Goal: Task Accomplishment & Management: Complete application form

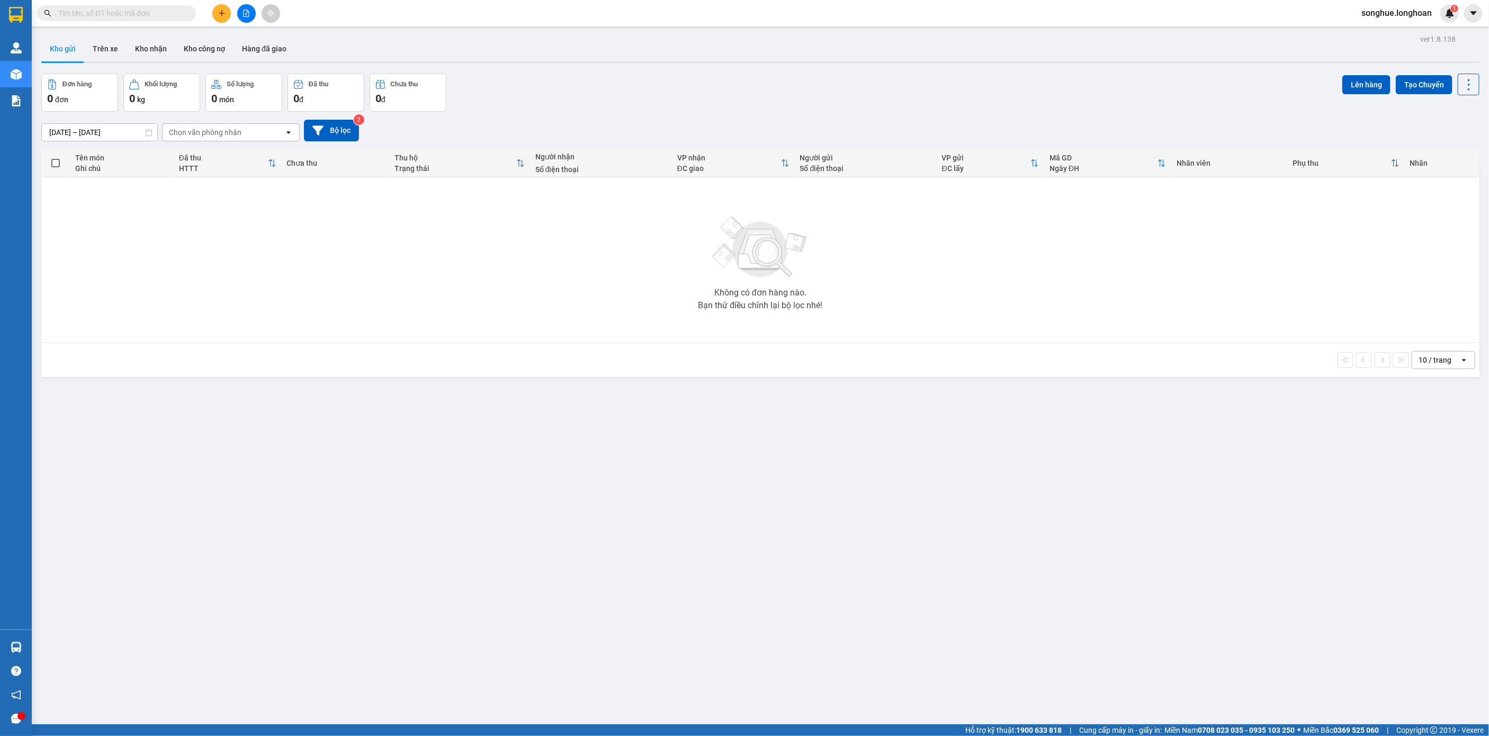
click at [157, 11] on input "text" at bounding box center [120, 13] width 125 height 12
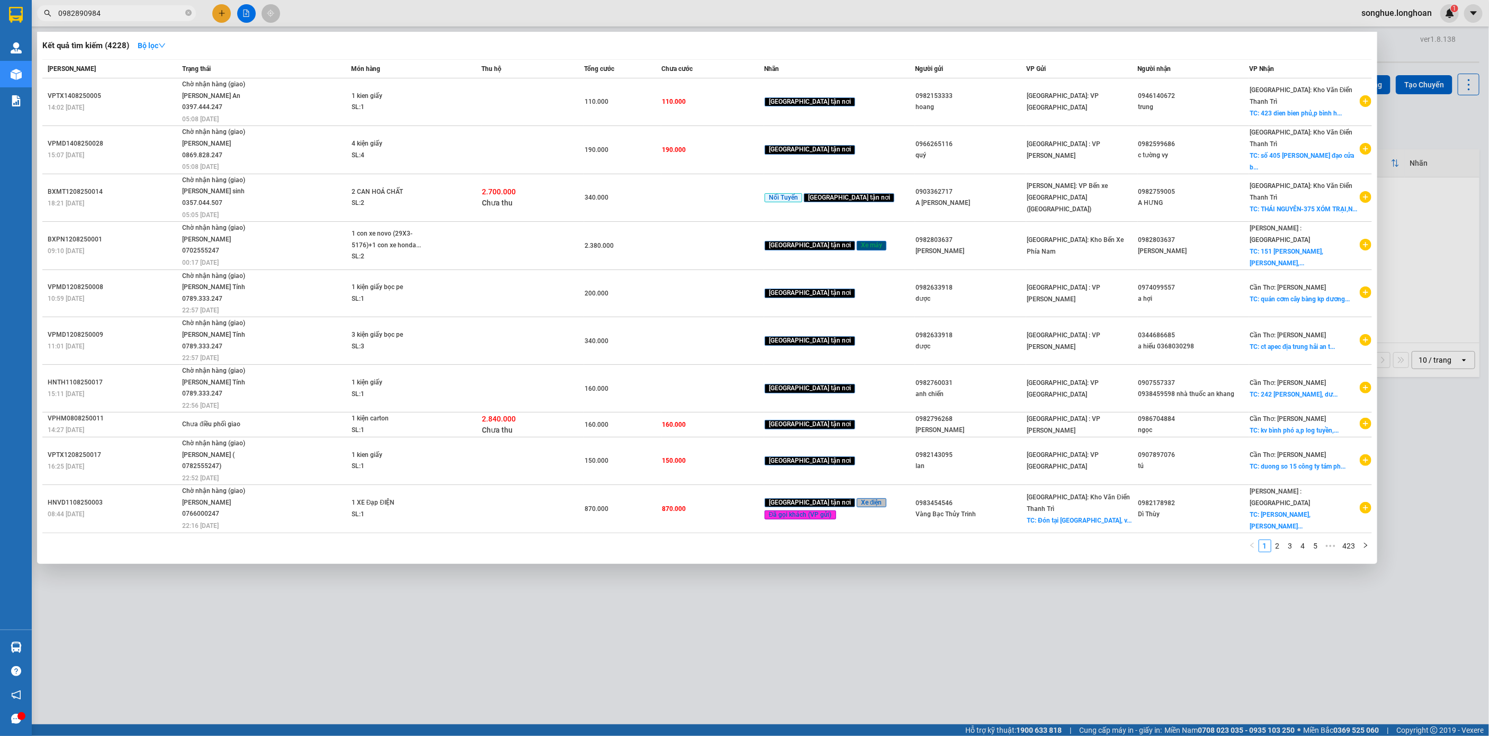
type input "0982890984"
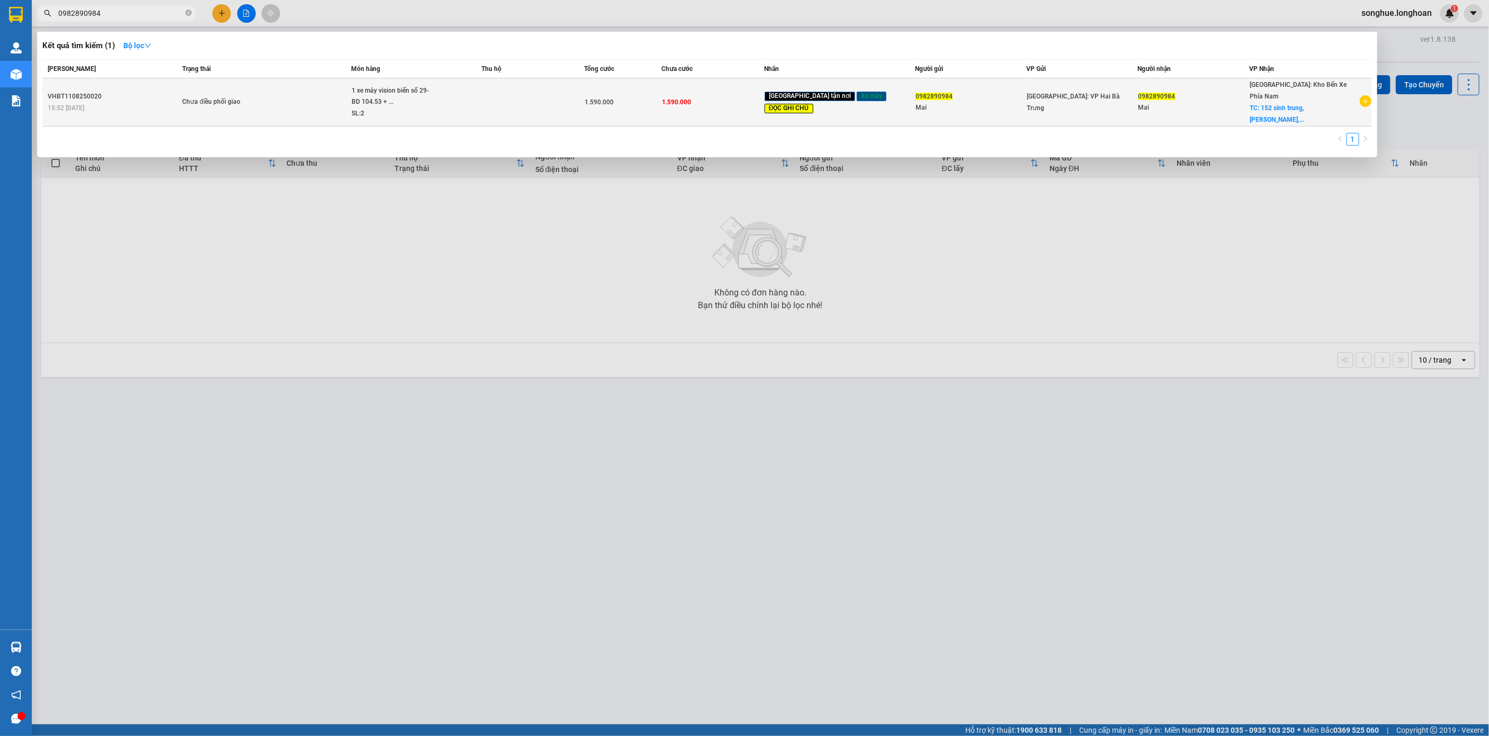
click at [335, 110] on td "Chưa điều phối giao" at bounding box center [266, 102] width 172 height 48
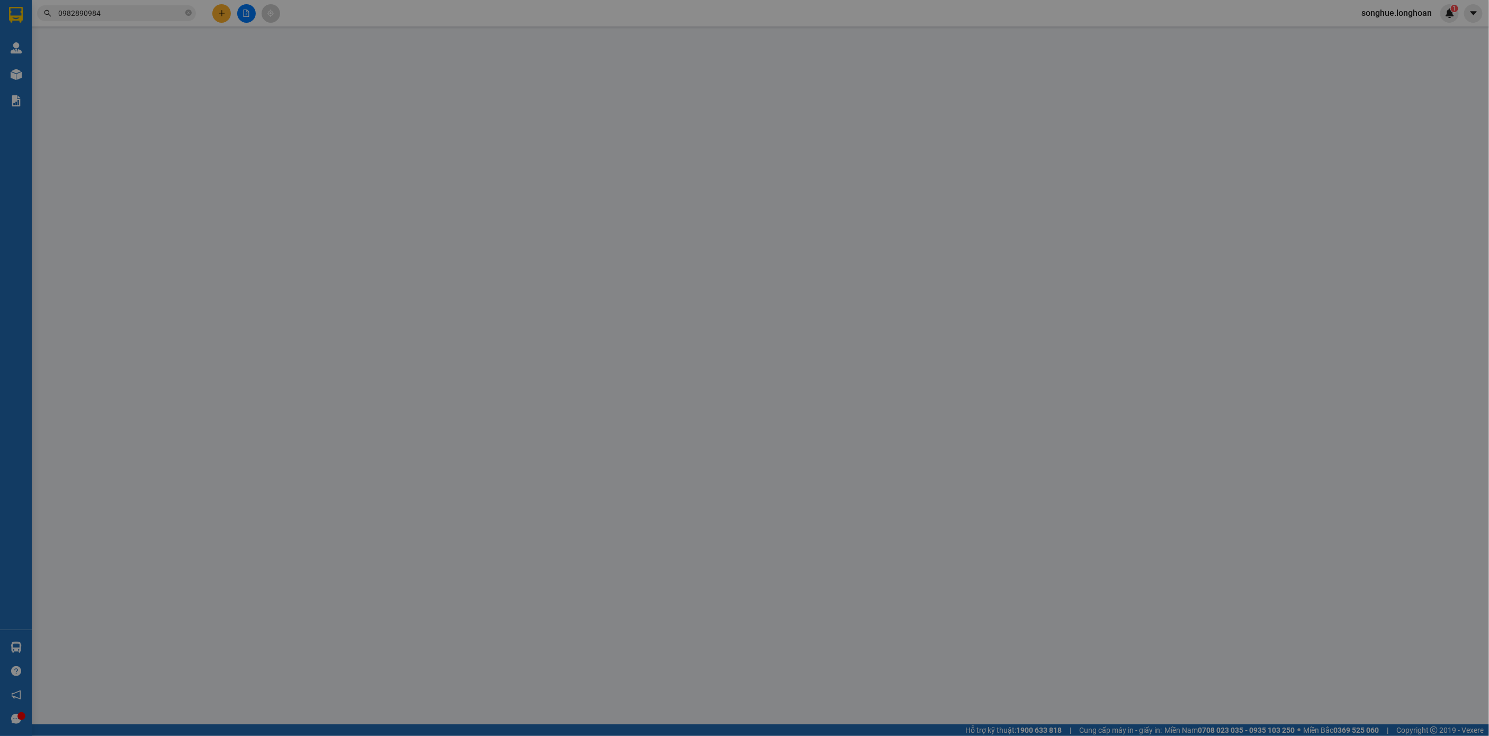
type input "0982890984"
type input "Mai"
type input "0982890984"
type input "Mai"
checkbox input "true"
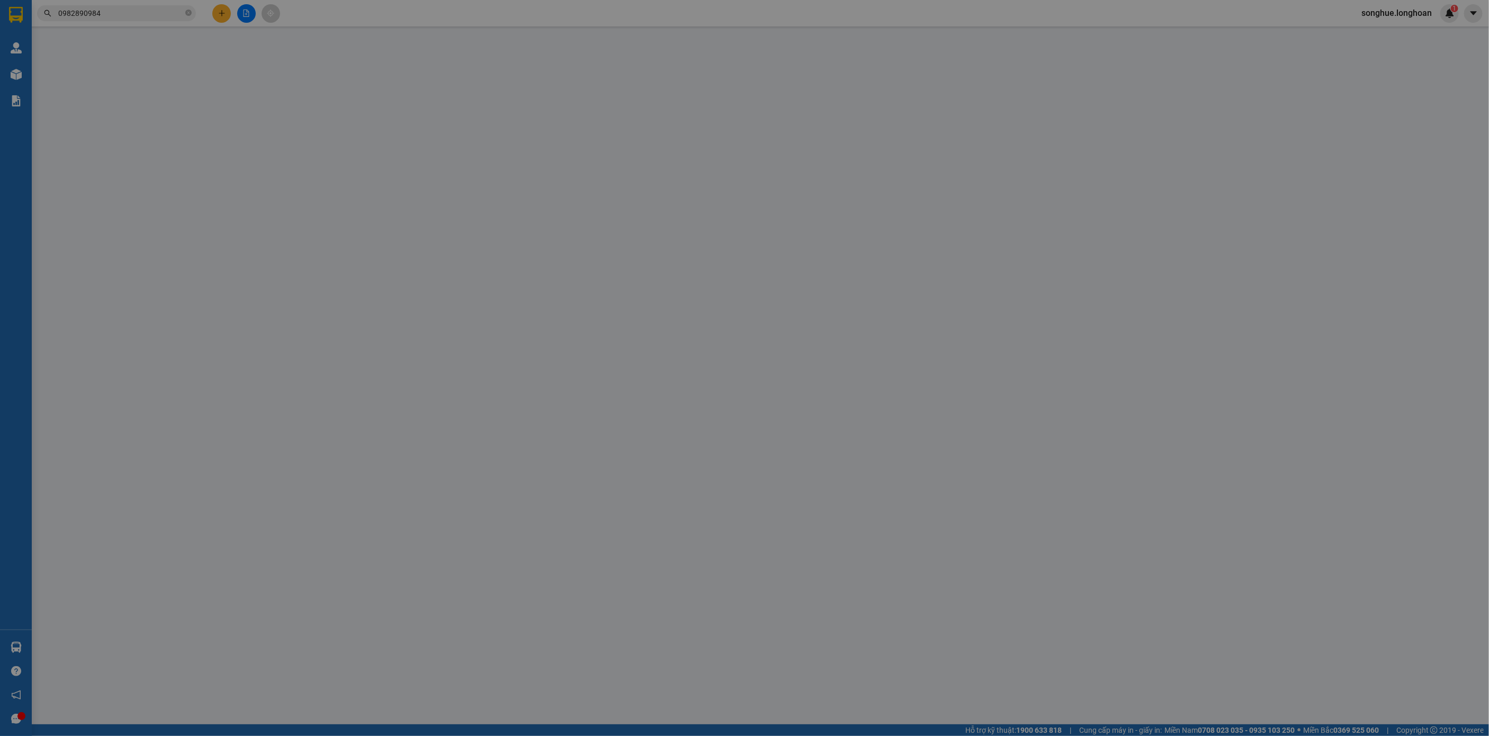
type input "152 sinh trung, [PERSON_NAME], [GEOGRAPHIC_DATA]"
type input "có 1 chìa khoá, không giấy tờ, 2 gương, 1 mũ ( giao giờ hành chính )"
type input "1.590.000"
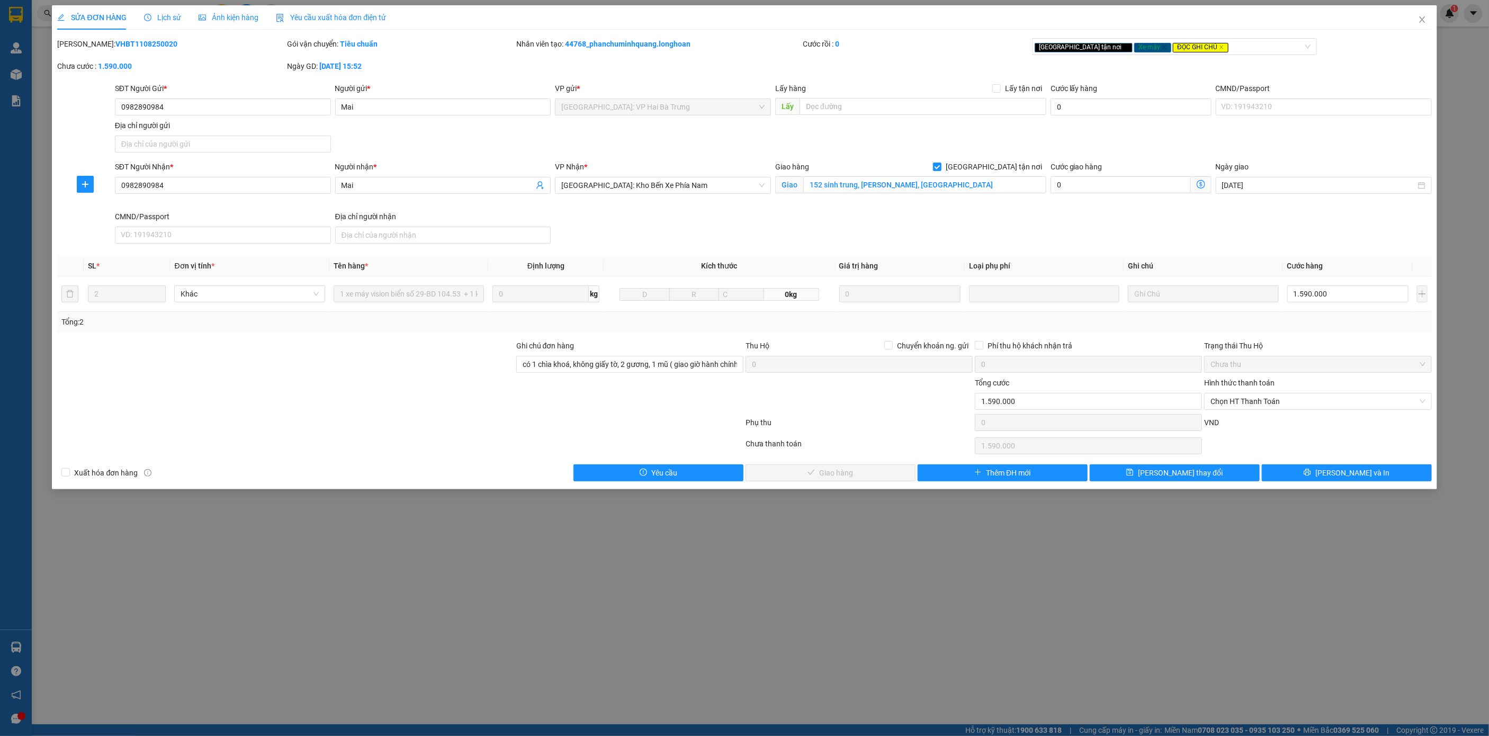
click at [156, 18] on span "Lịch sử" at bounding box center [163, 17] width 38 height 8
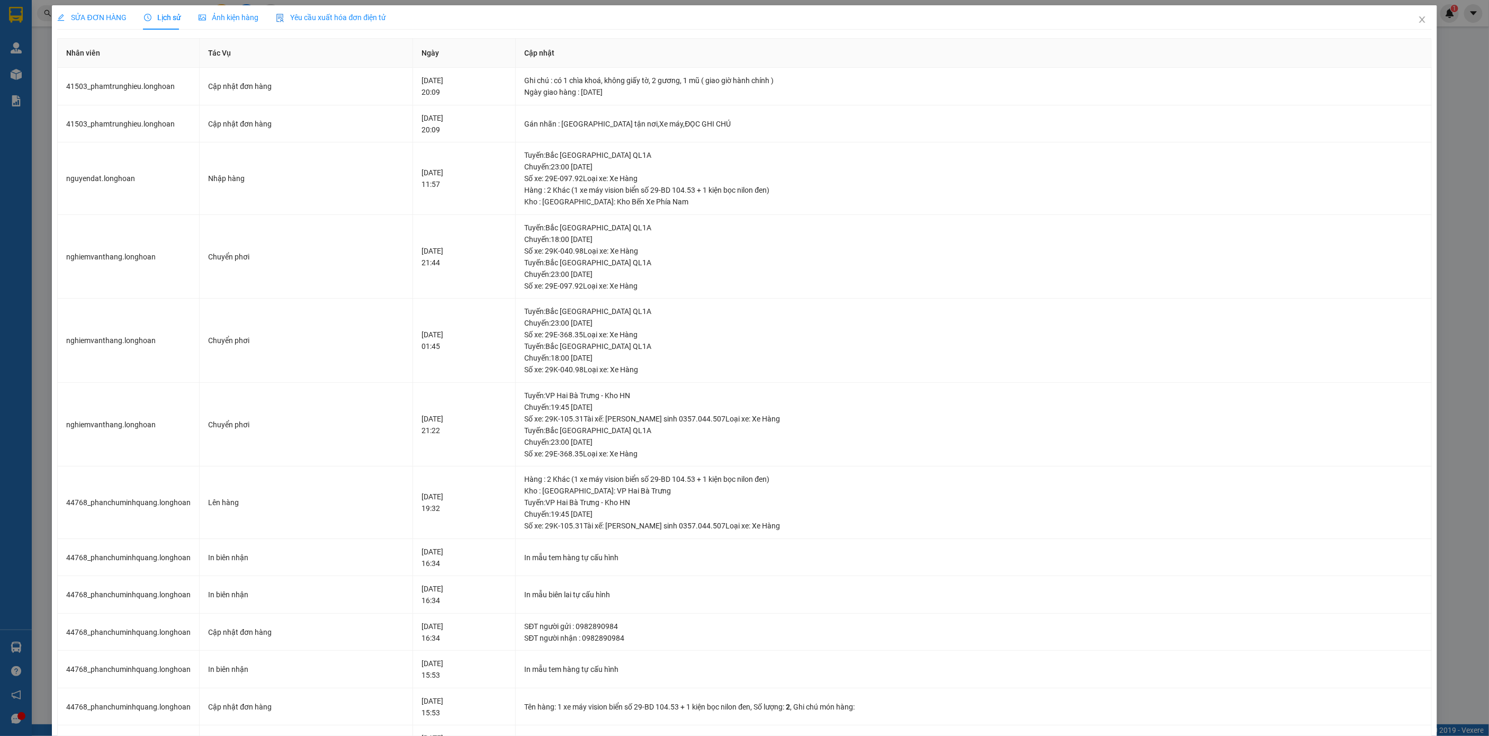
click at [113, 23] on div "SỬA ĐƠN HÀNG" at bounding box center [91, 18] width 69 height 12
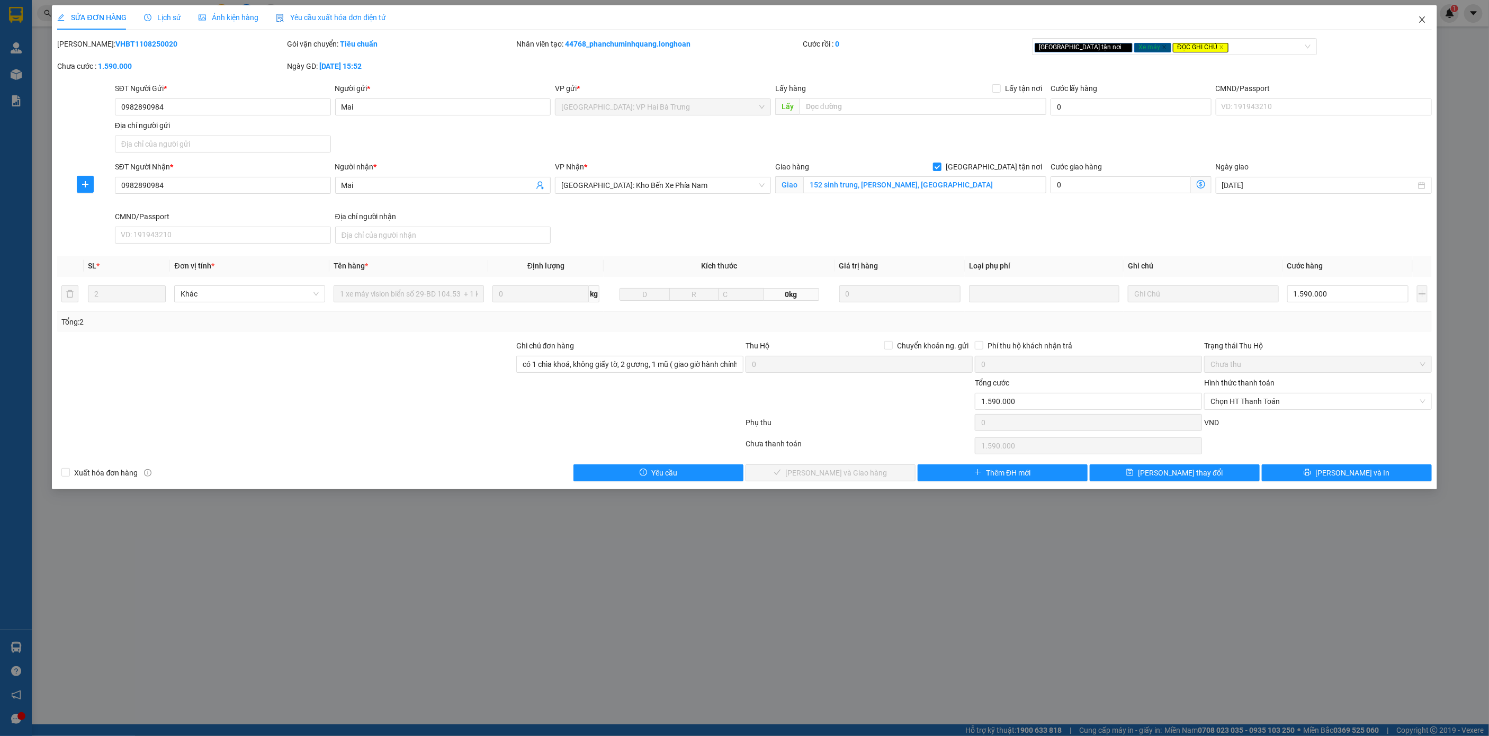
click at [1422, 19] on icon "close" at bounding box center [1422, 19] width 8 height 8
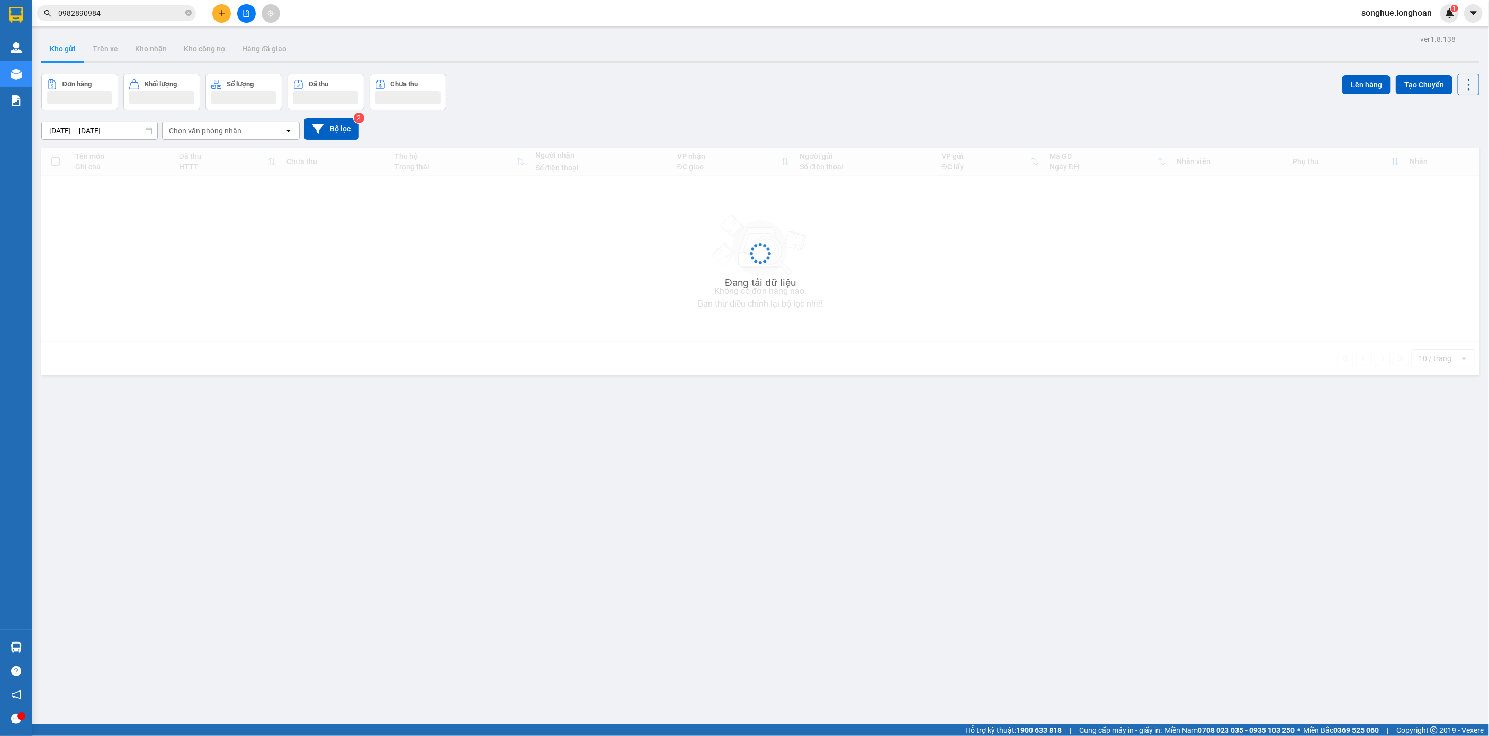
click at [121, 11] on input "0982890984" at bounding box center [120, 13] width 125 height 12
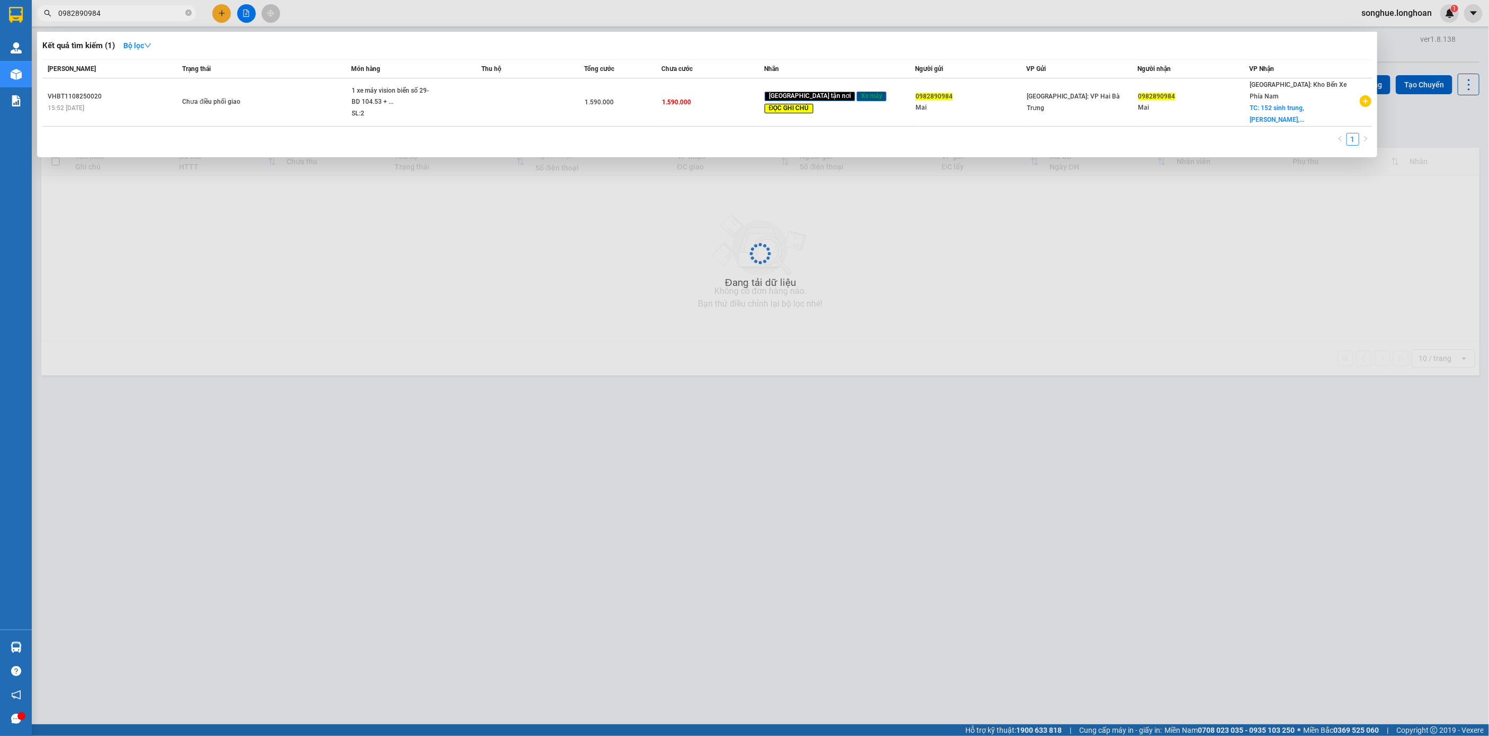
click at [121, 11] on input "0982890984" at bounding box center [120, 13] width 125 height 12
paste input "349387666"
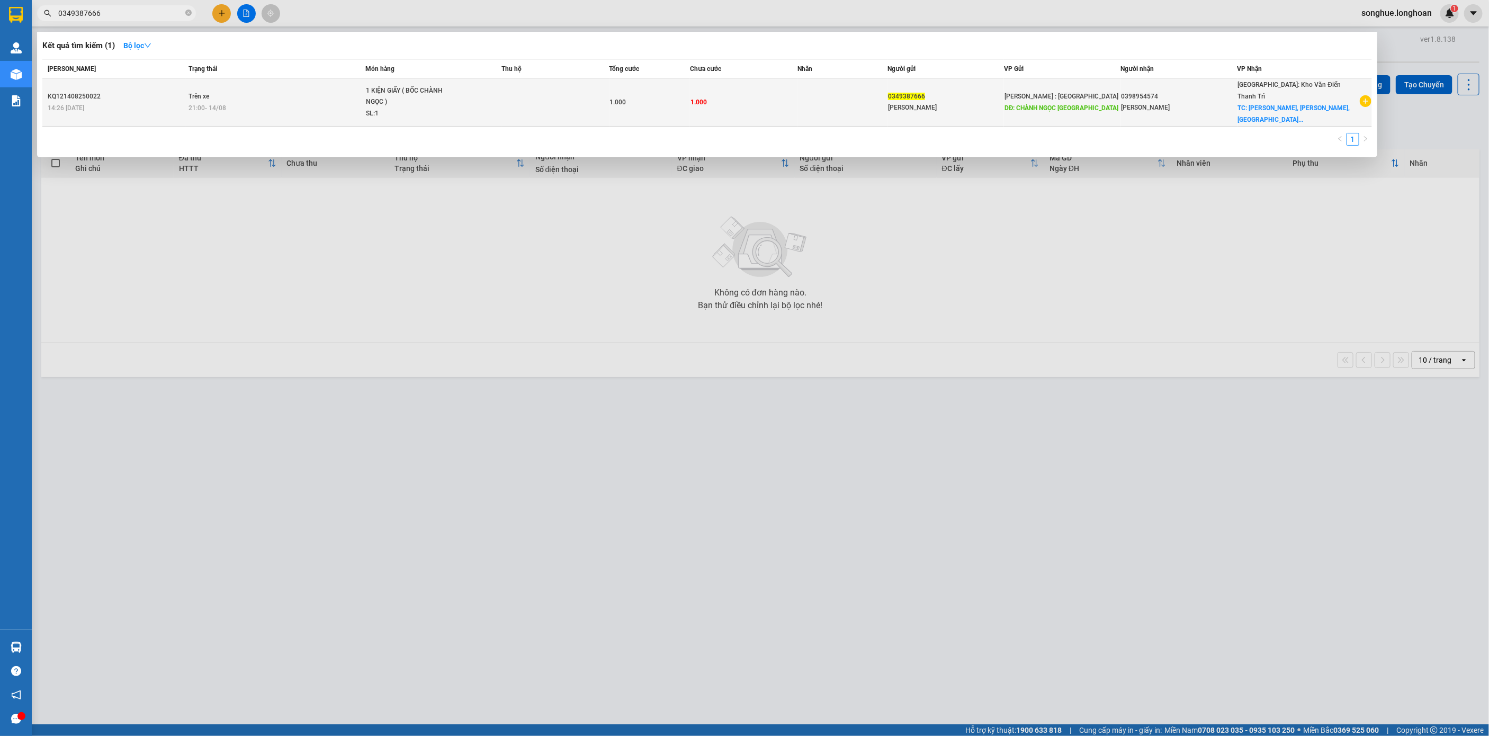
type input "0349387666"
click at [310, 91] on td "Trên xe 21:00 [DATE]" at bounding box center [276, 102] width 180 height 48
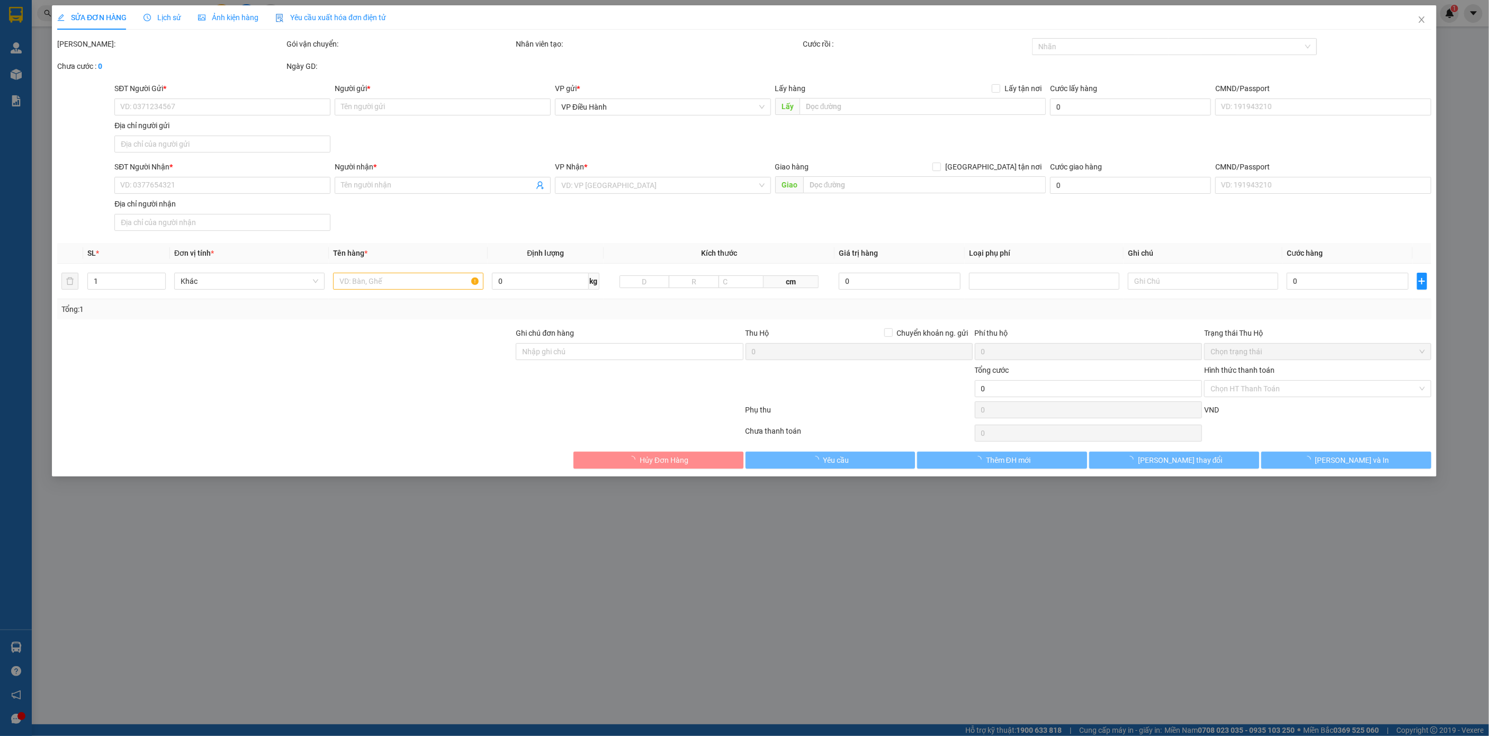
type input "0349387666"
type input "[PERSON_NAME]"
type input "CHÀNH NGỌC [GEOGRAPHIC_DATA]"
type input "0398954574"
type input "[PERSON_NAME]"
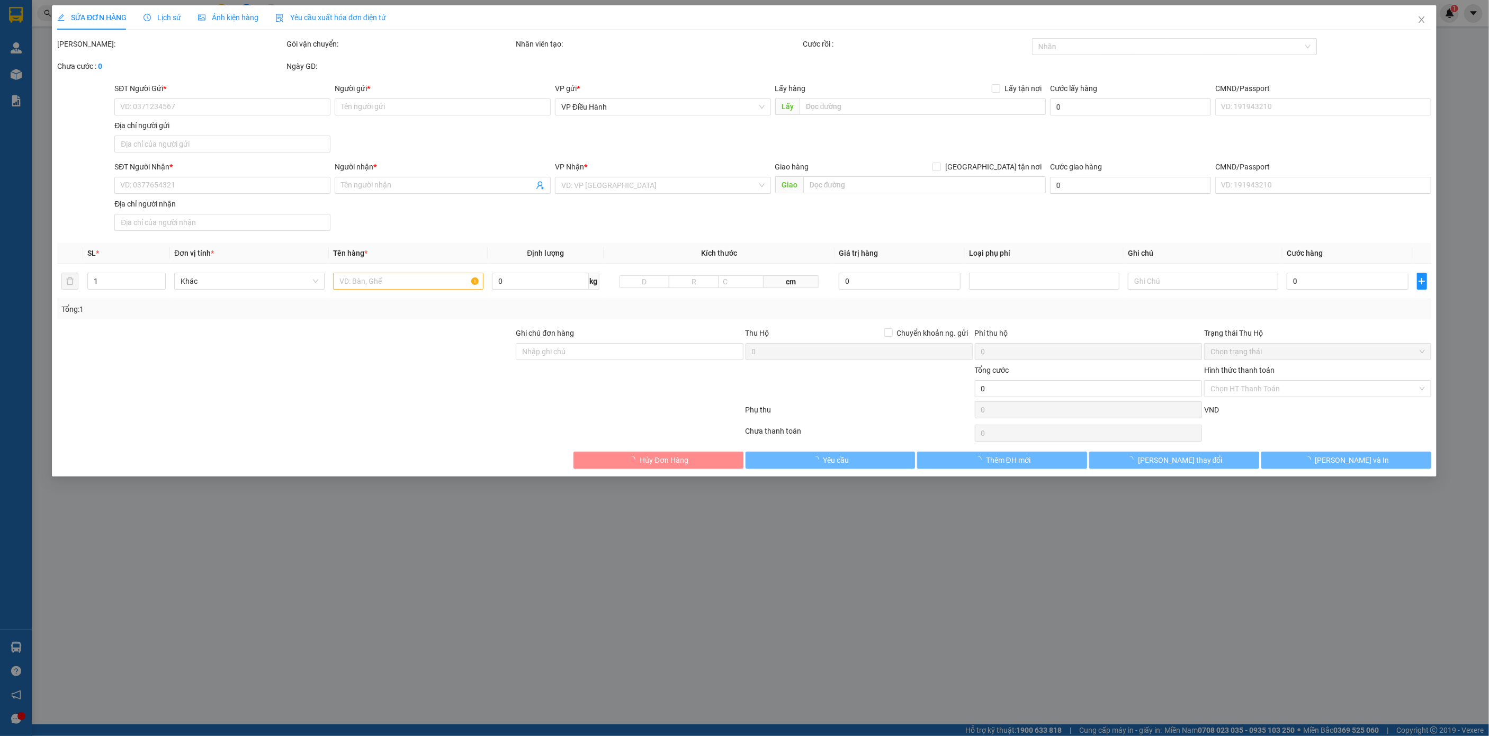
checkbox input "true"
type input "[PERSON_NAME], [PERSON_NAME], [GEOGRAPHIC_DATA]"
type input "1.000"
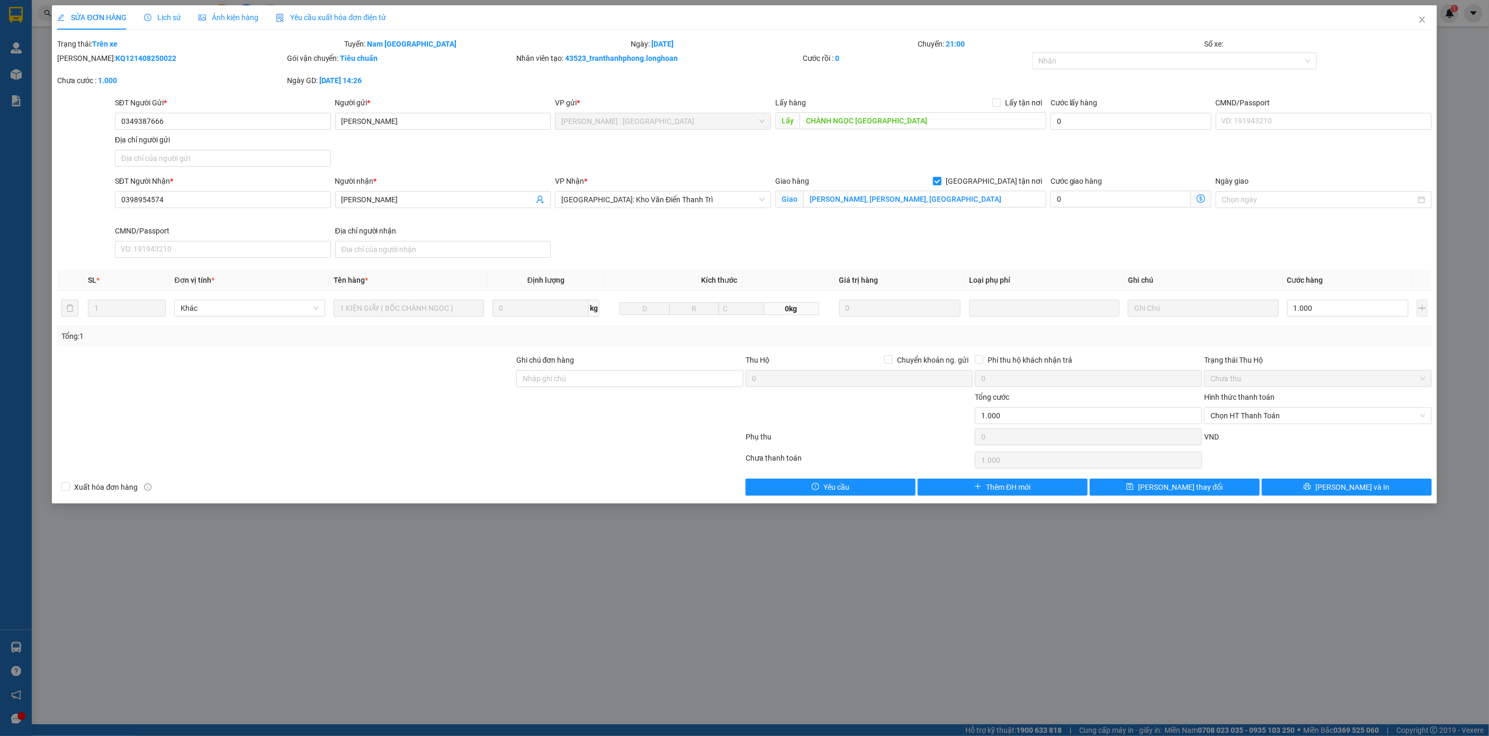
click at [175, 18] on span "Lịch sử" at bounding box center [163, 17] width 38 height 8
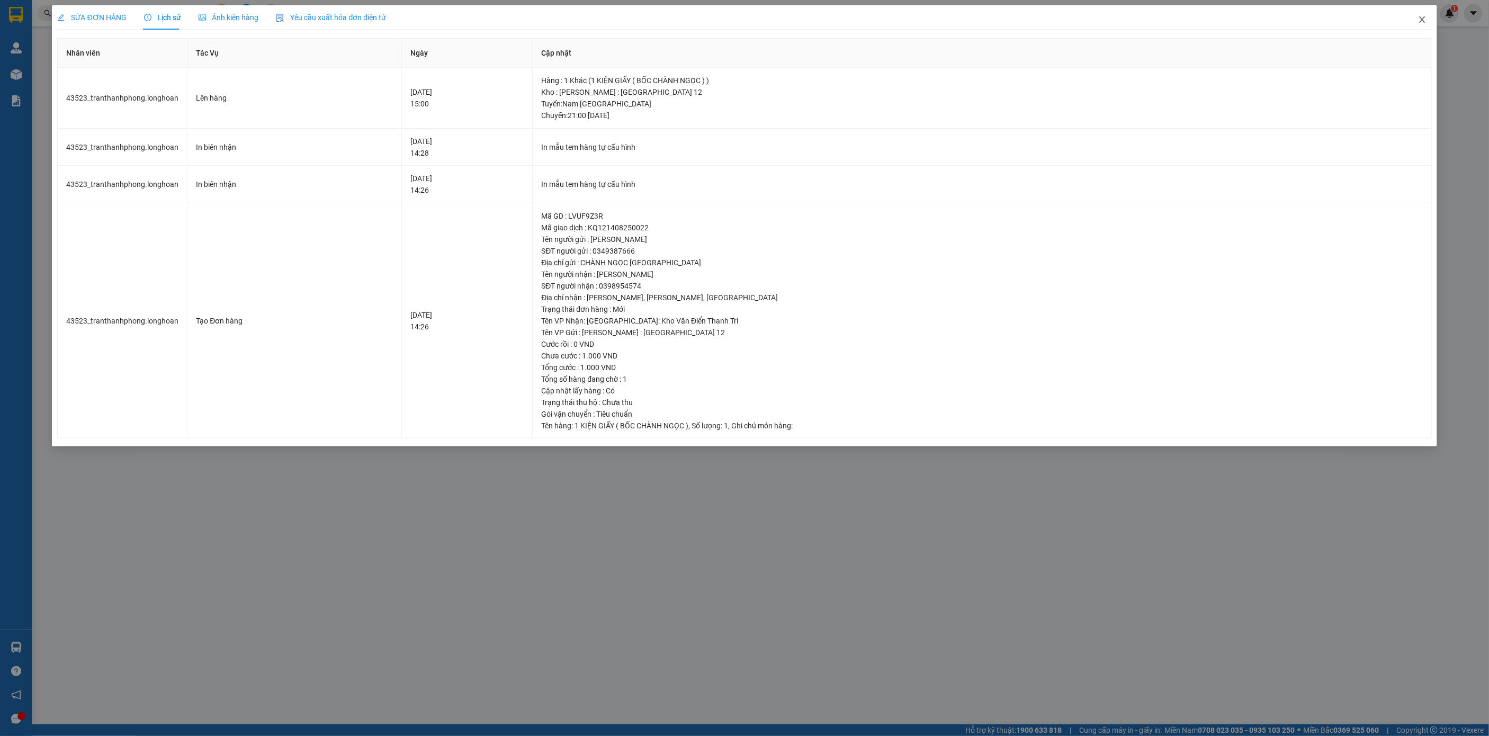
click at [1423, 14] on span "Close" at bounding box center [1423, 20] width 30 height 30
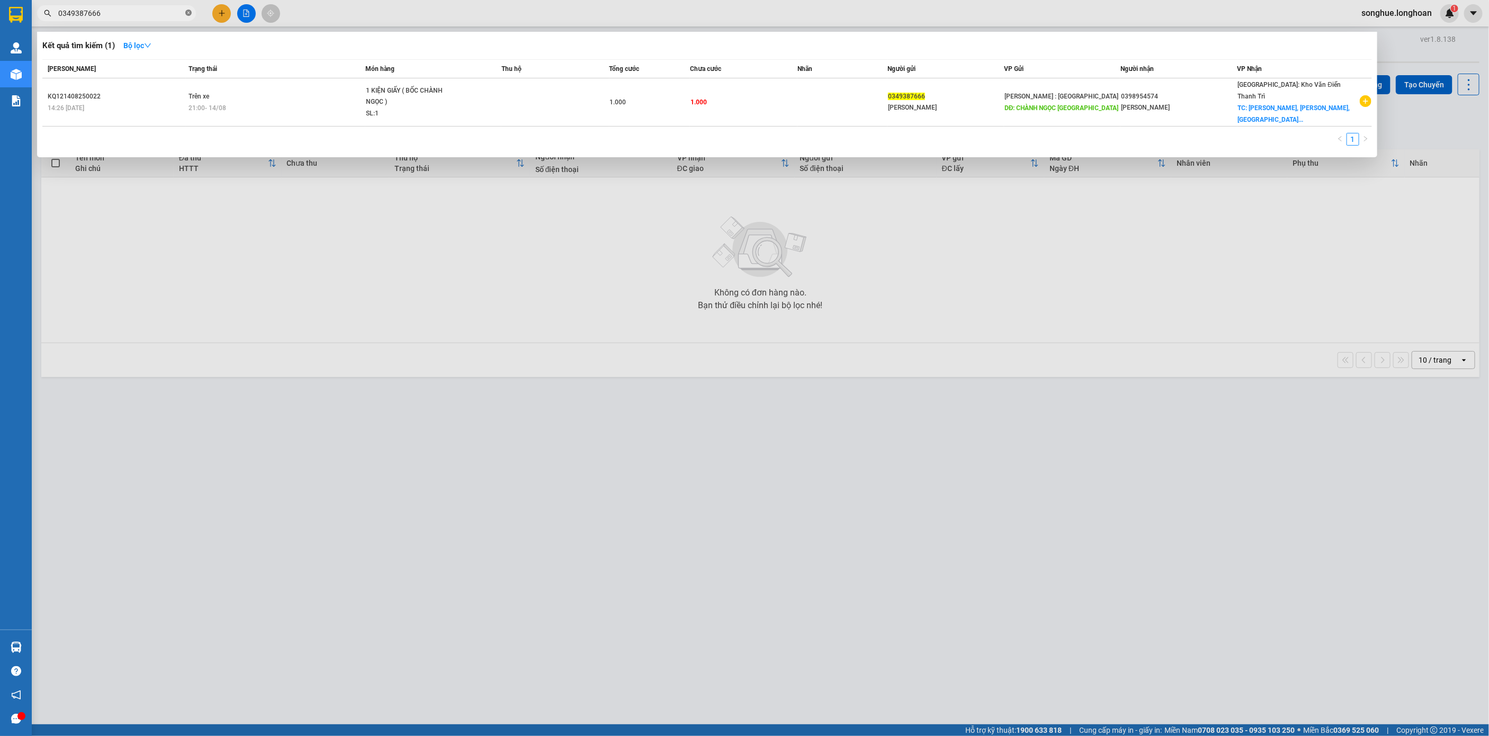
click at [186, 16] on icon "close-circle" at bounding box center [188, 13] width 6 height 6
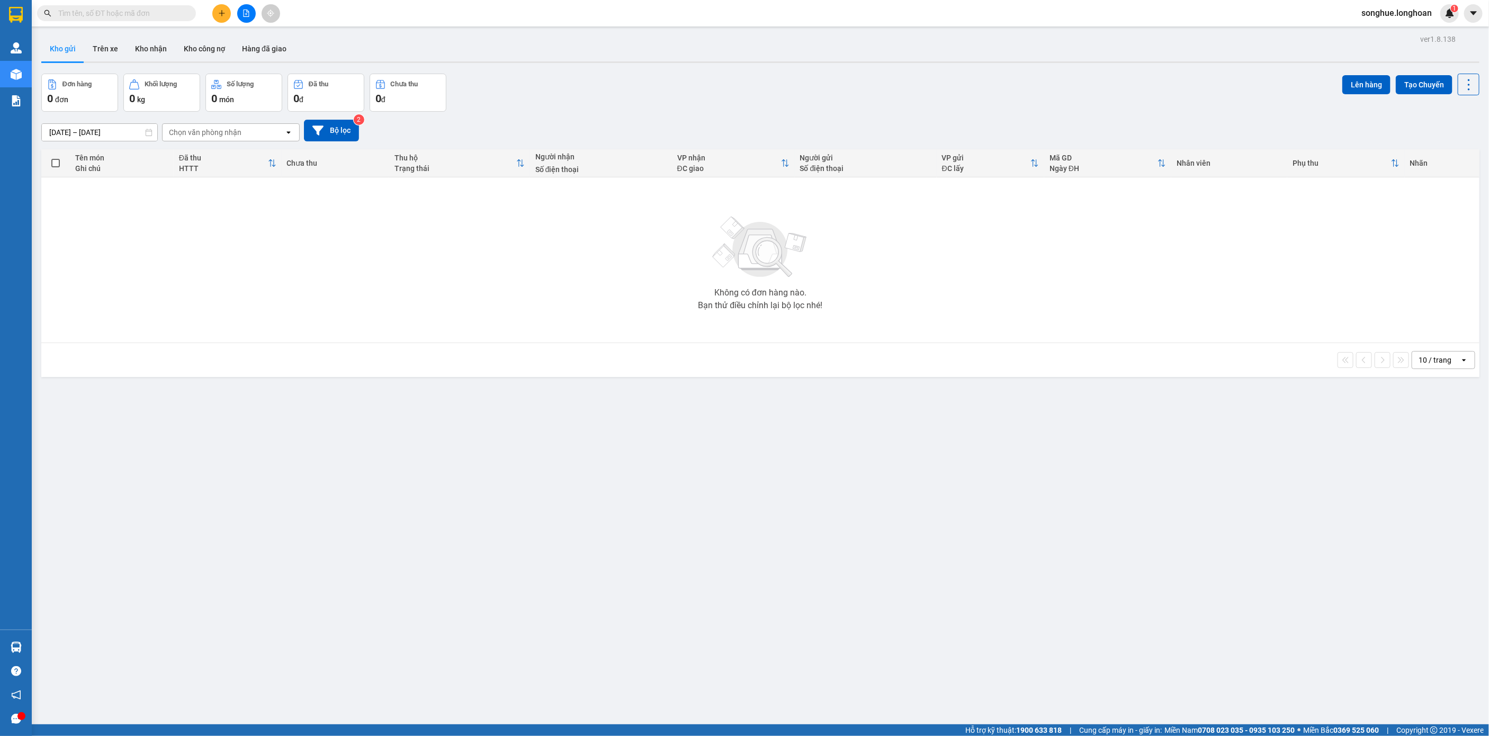
paste input "0944910567"
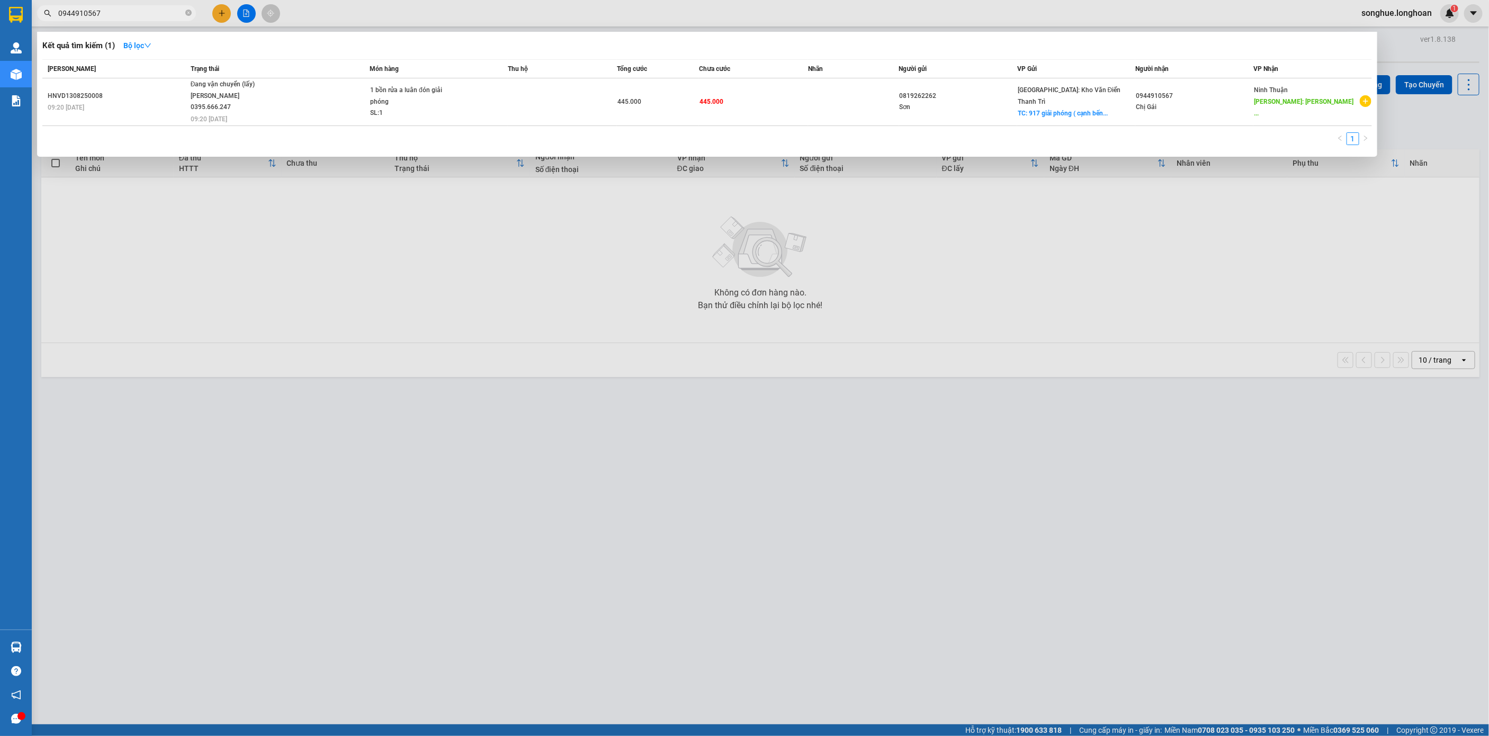
type input "0944910567"
click at [191, 10] on icon "close-circle" at bounding box center [188, 13] width 6 height 6
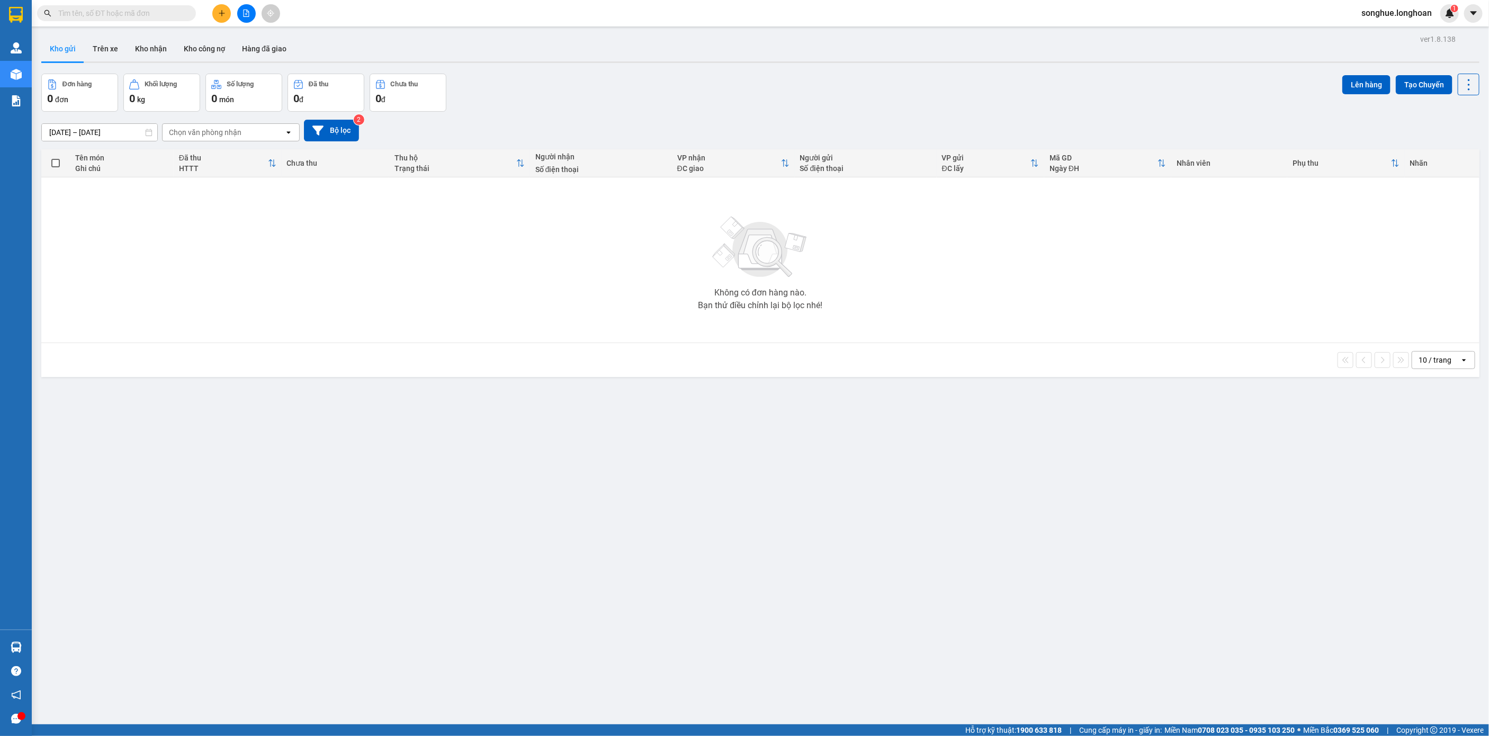
paste input "0932042077"
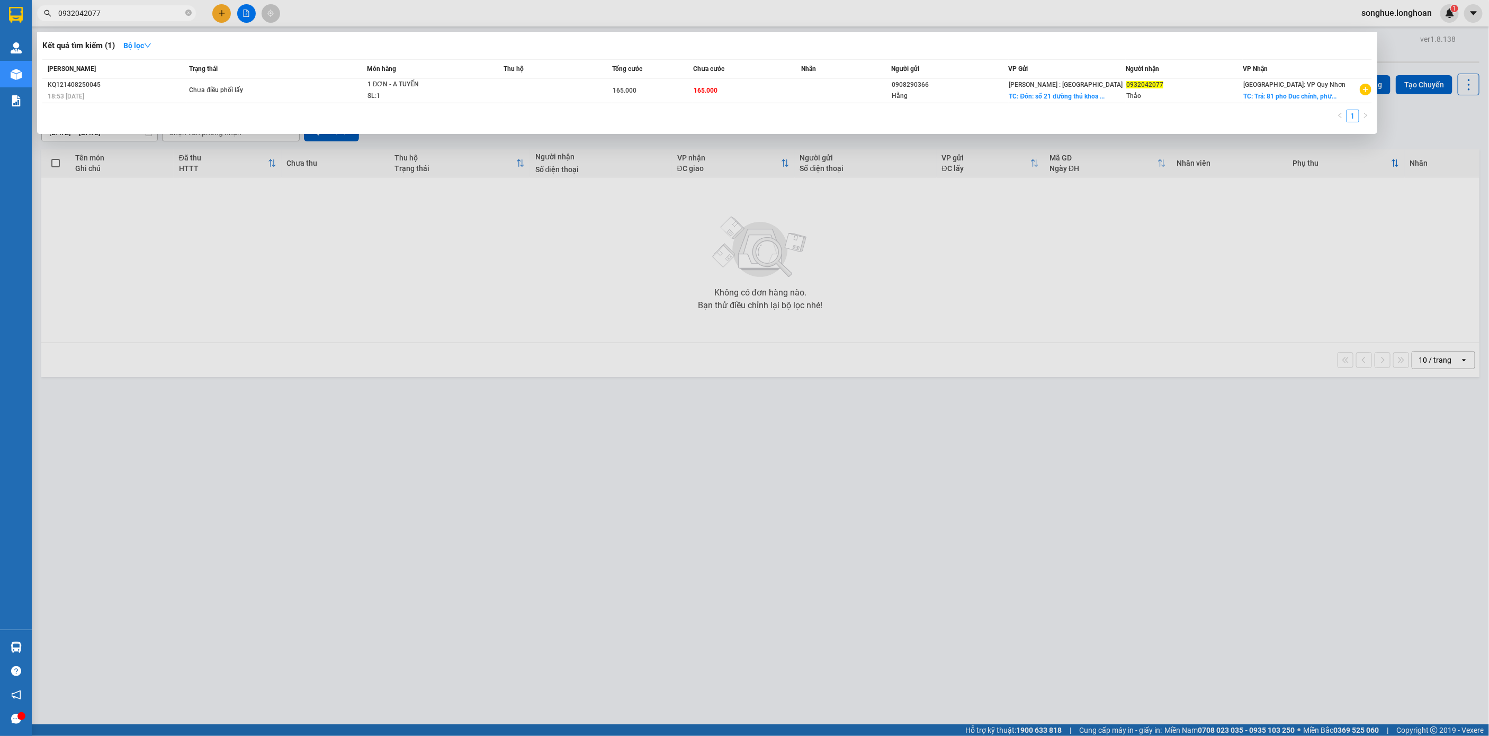
type input "0932042077"
click at [189, 13] on icon "close-circle" at bounding box center [188, 13] width 6 height 6
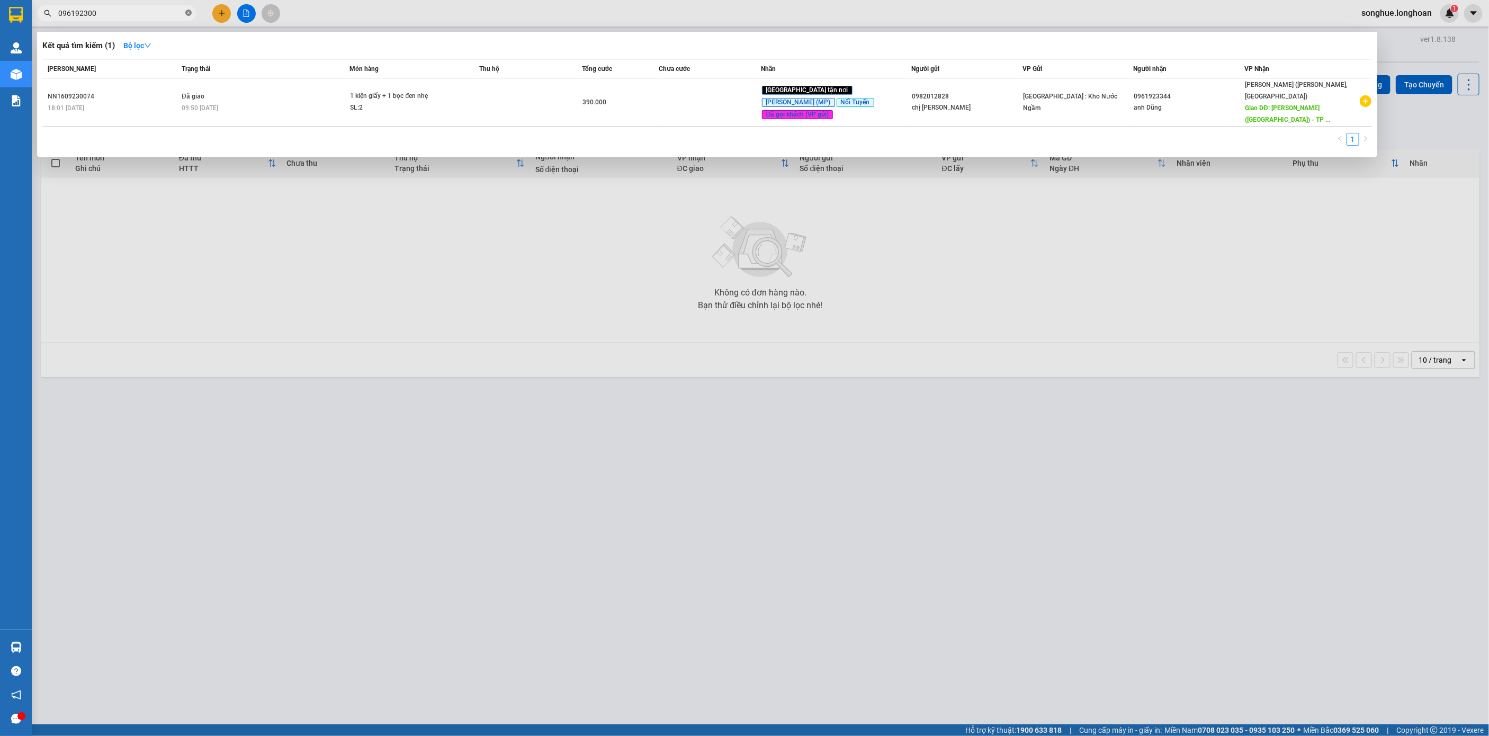
type input "0961923009"
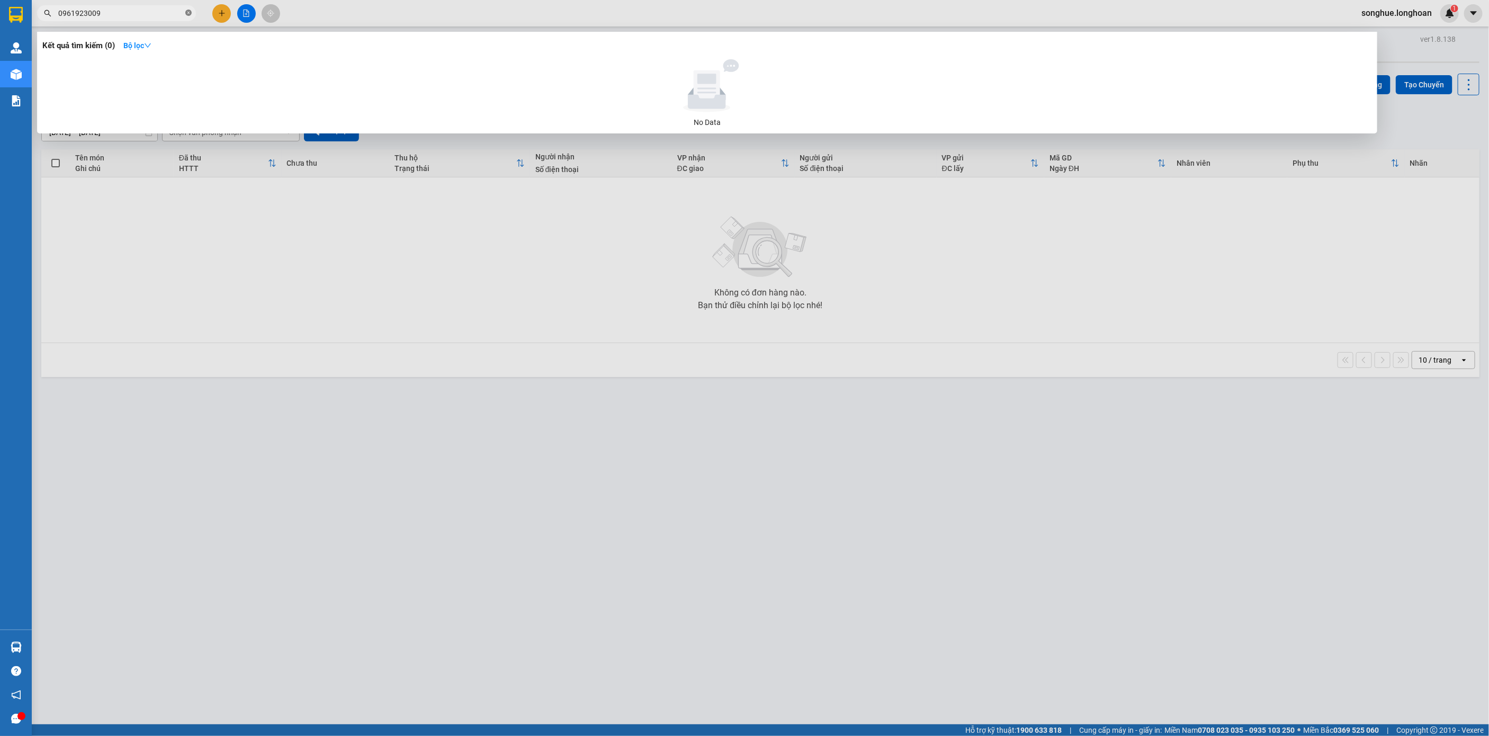
click at [186, 16] on icon "close-circle" at bounding box center [188, 13] width 6 height 6
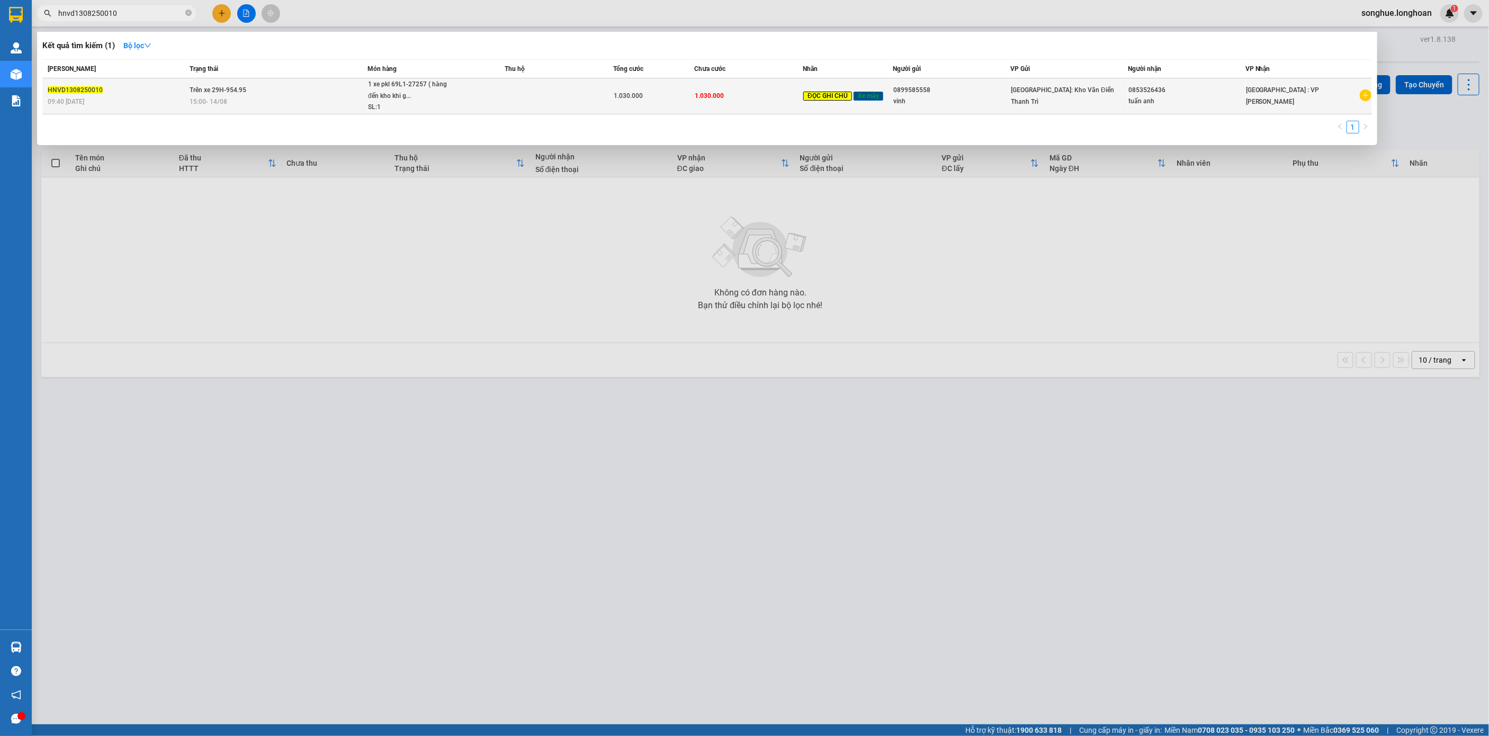
type input "hnvd1308250010"
click at [246, 89] on span "Trên xe 29H-954.95" at bounding box center [218, 89] width 57 height 7
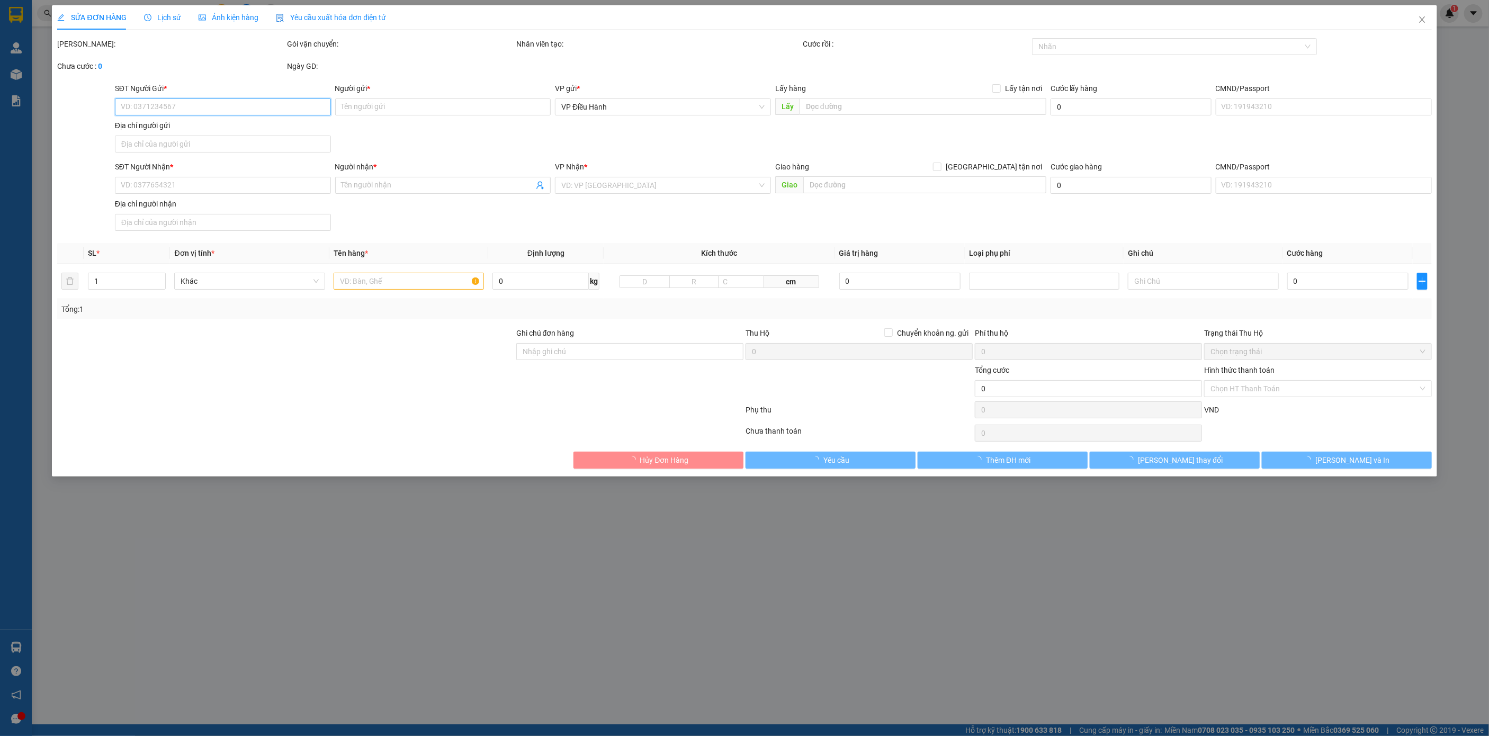
type input "0899585558"
type input "vinh"
type input "0853526436"
type input "tuấn anh"
type input "chìa khóa quấn tay lái ( không giấy tờ ) ( có hóa đơn )"
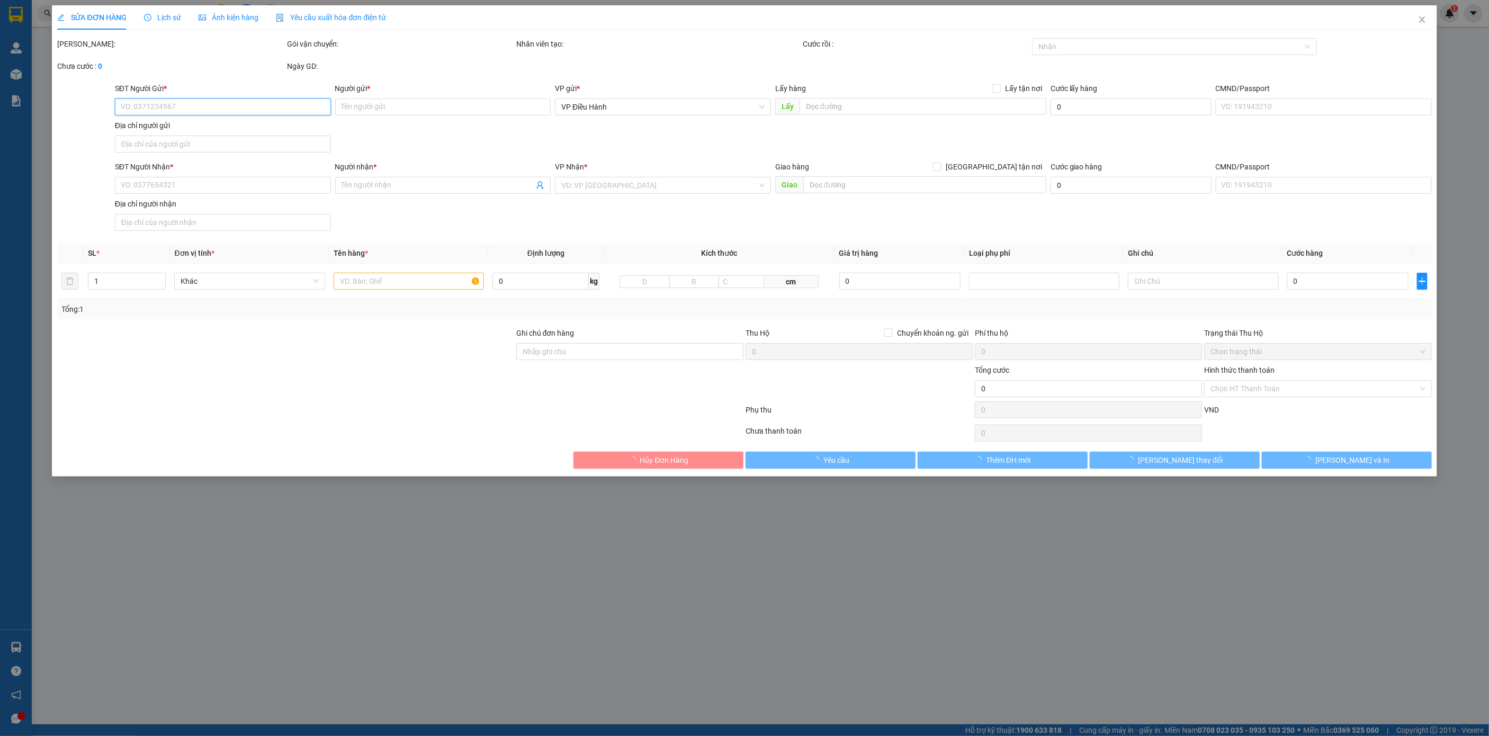
type input "1.030.000"
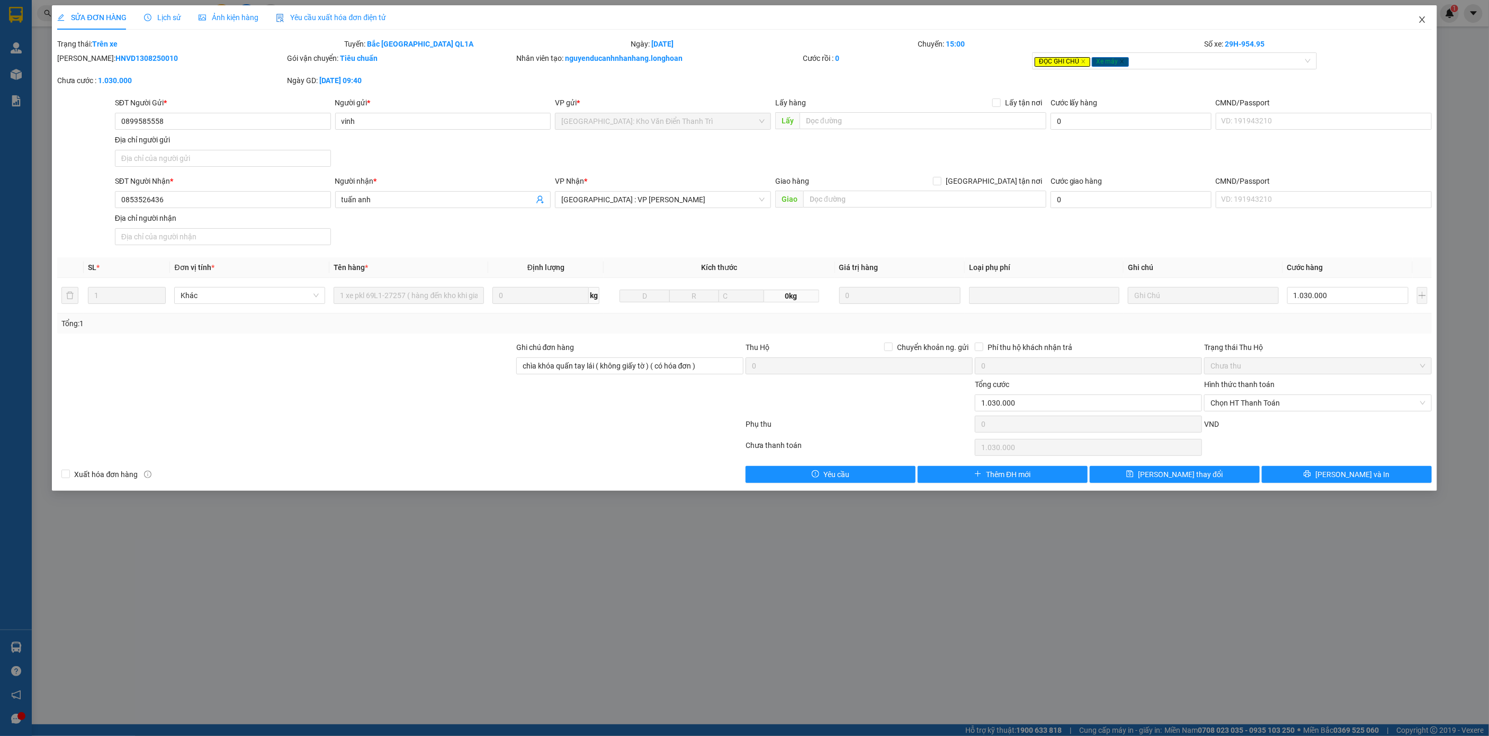
click at [1431, 22] on span "Close" at bounding box center [1423, 20] width 30 height 30
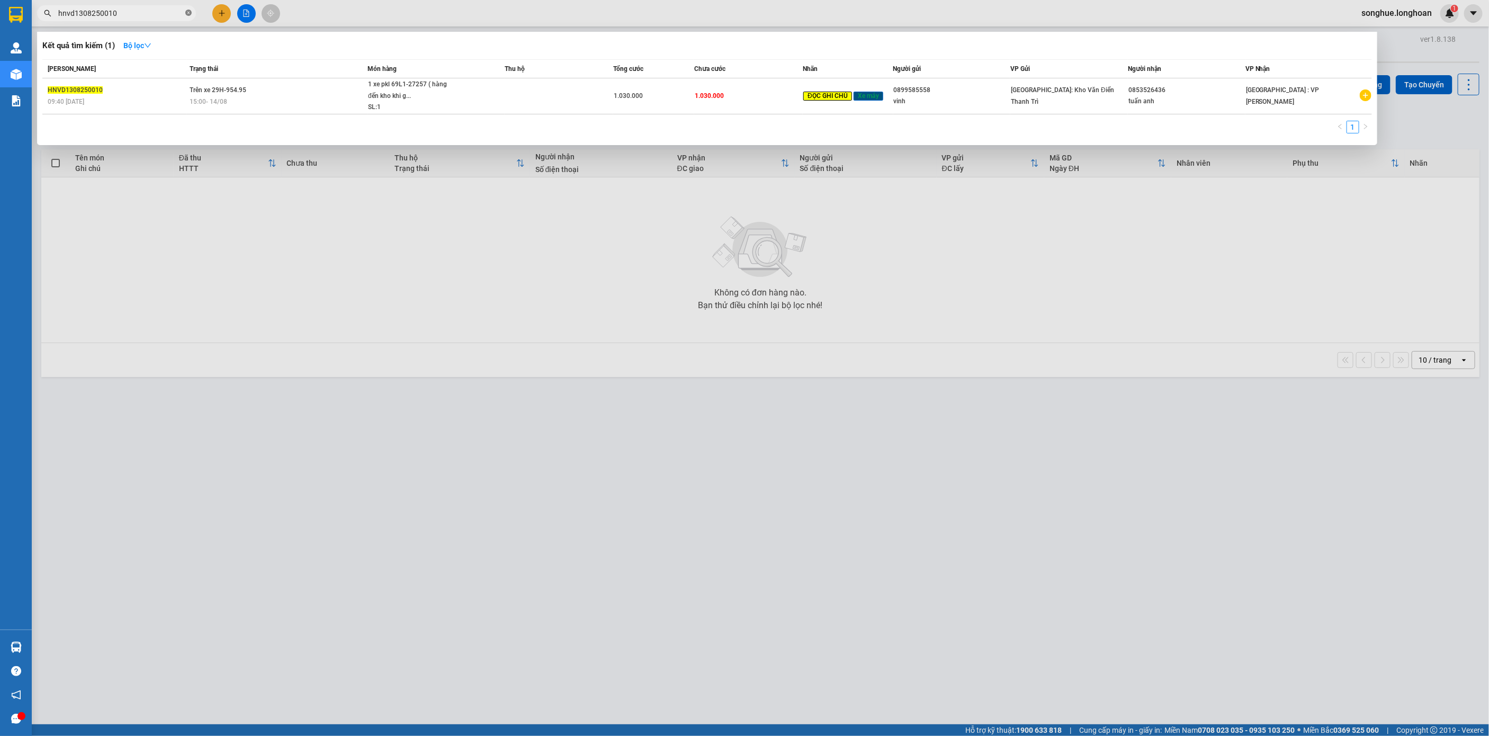
click at [185, 13] on icon "close-circle" at bounding box center [188, 13] width 6 height 6
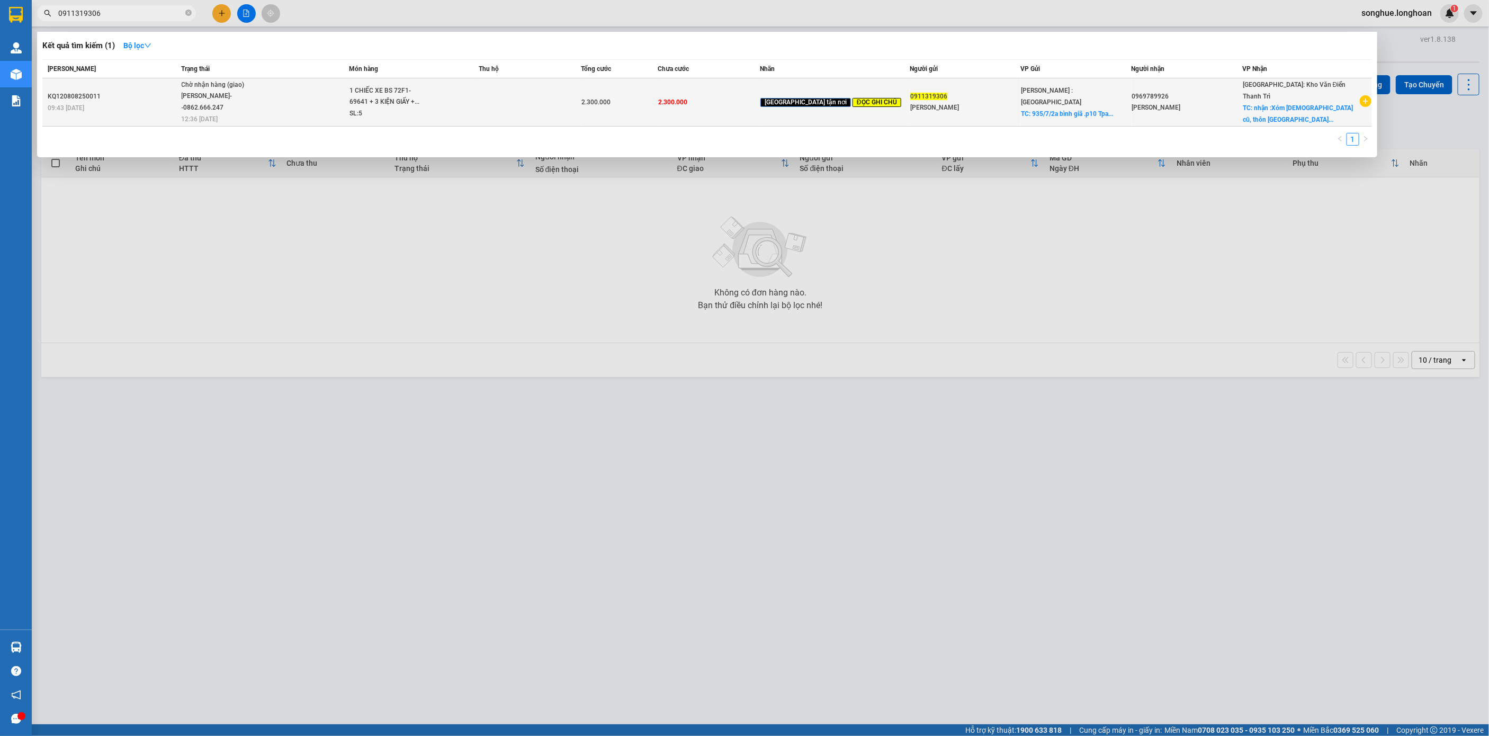
type input "0911319306"
click at [269, 124] on td "Chờ nhận hàng (giao) [PERSON_NAME]--0862.666.247 12:36 [DATE]" at bounding box center [264, 102] width 171 height 48
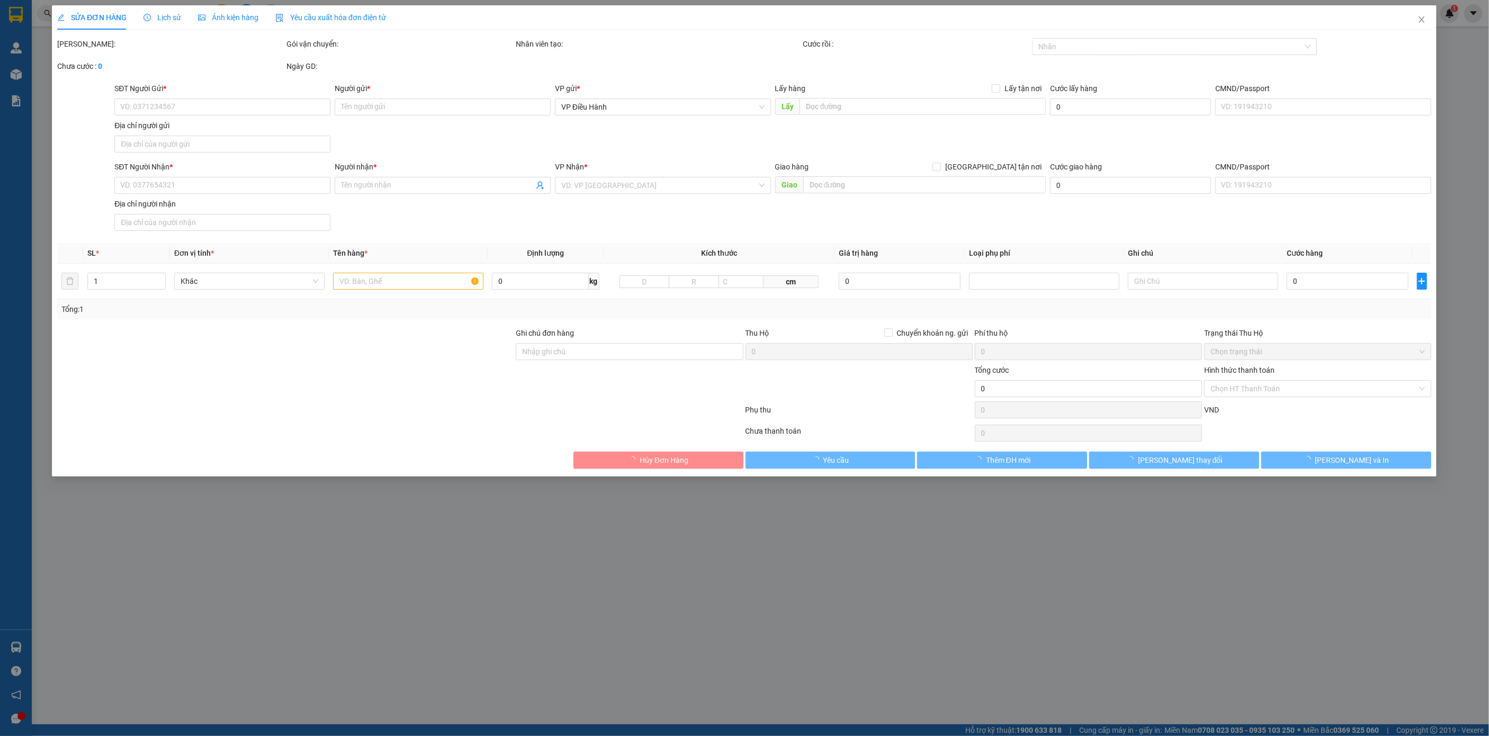
type input "0911319306"
type input "[PERSON_NAME]"
checkbox input "true"
type input "935/7/2a bình giã .p10 Tpa vũng Tàu"
type input "0969789926"
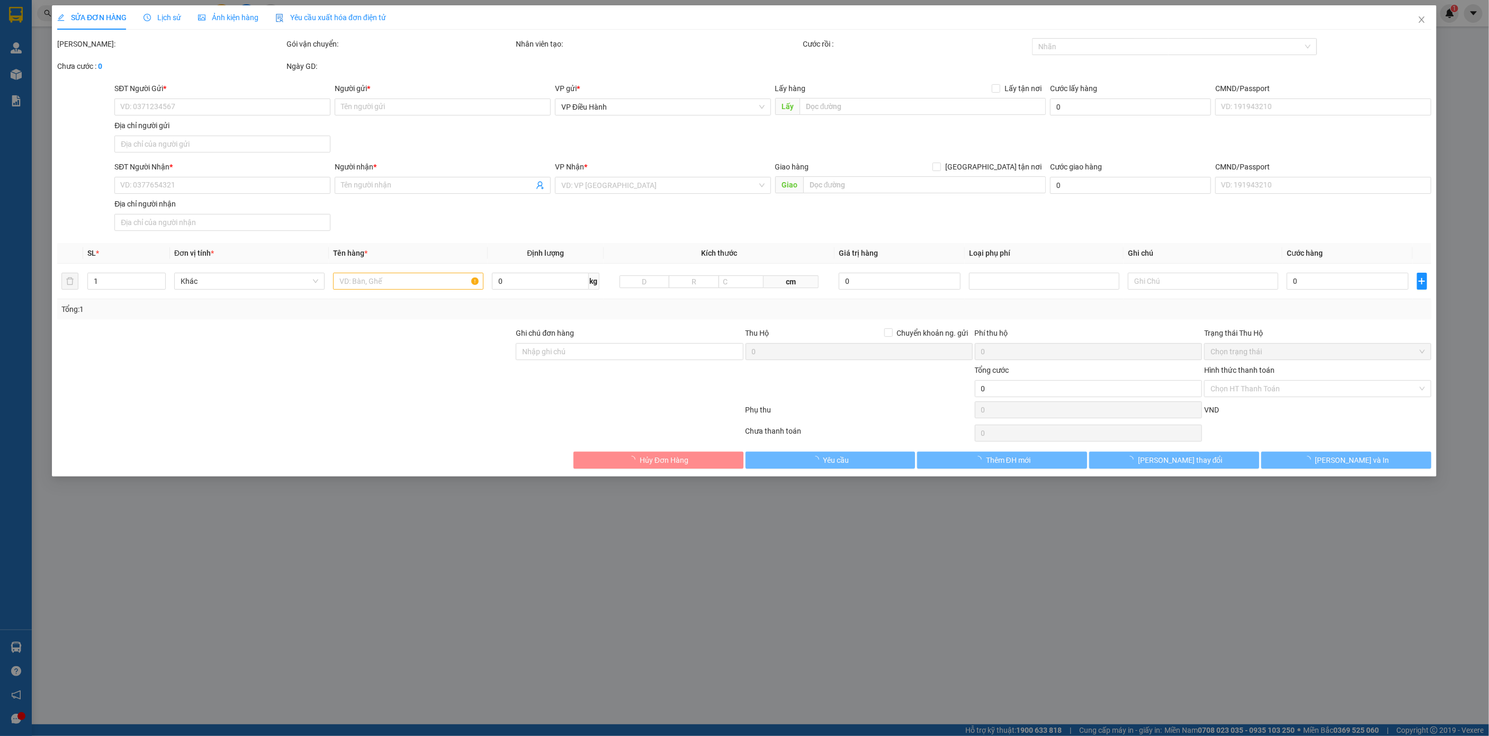
type input "[PERSON_NAME]"
checkbox input "true"
type input "nhận :Xóm [DEMOGRAPHIC_DATA] cũ, thôn [GEOGRAPHIC_DATA] - xã [GEOGRAPHIC_DATA],…"
type input "KHÔNG CHÌA KHÁO - KHÔNG CAVET - NHẬN THEO KIỆN - GIAO NGUYÊN KIỆN"
type input "2.300.000"
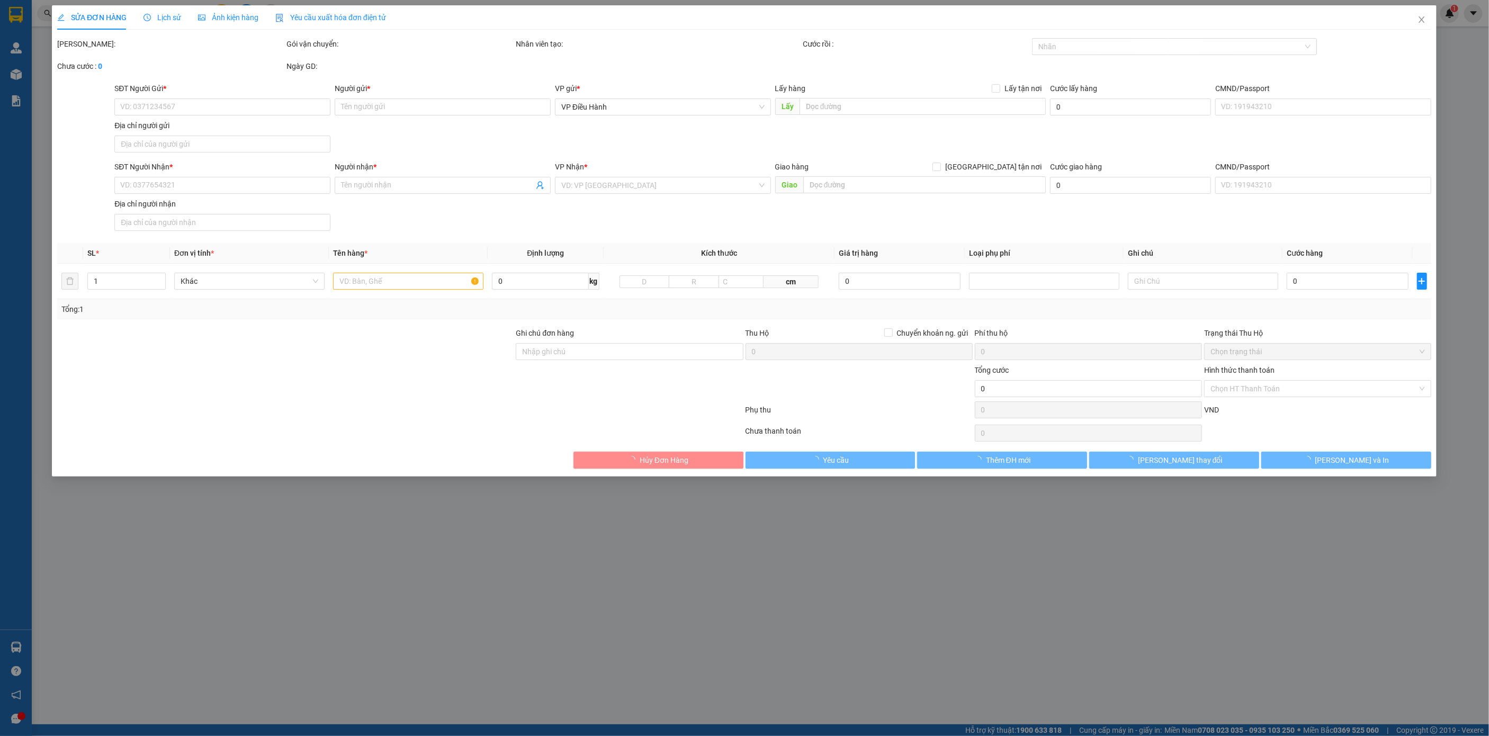
type input "2.300.000"
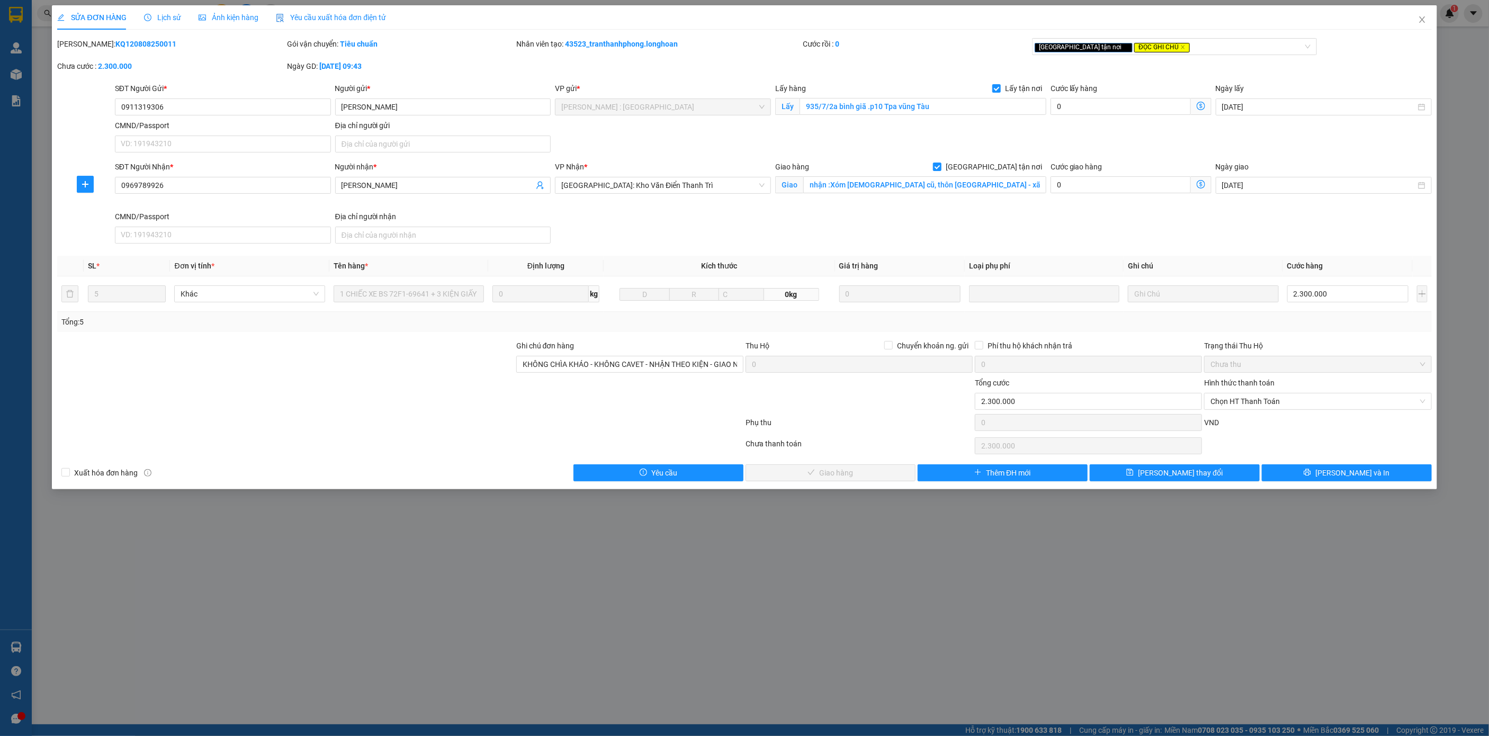
click at [172, 18] on span "Lịch sử" at bounding box center [163, 17] width 38 height 8
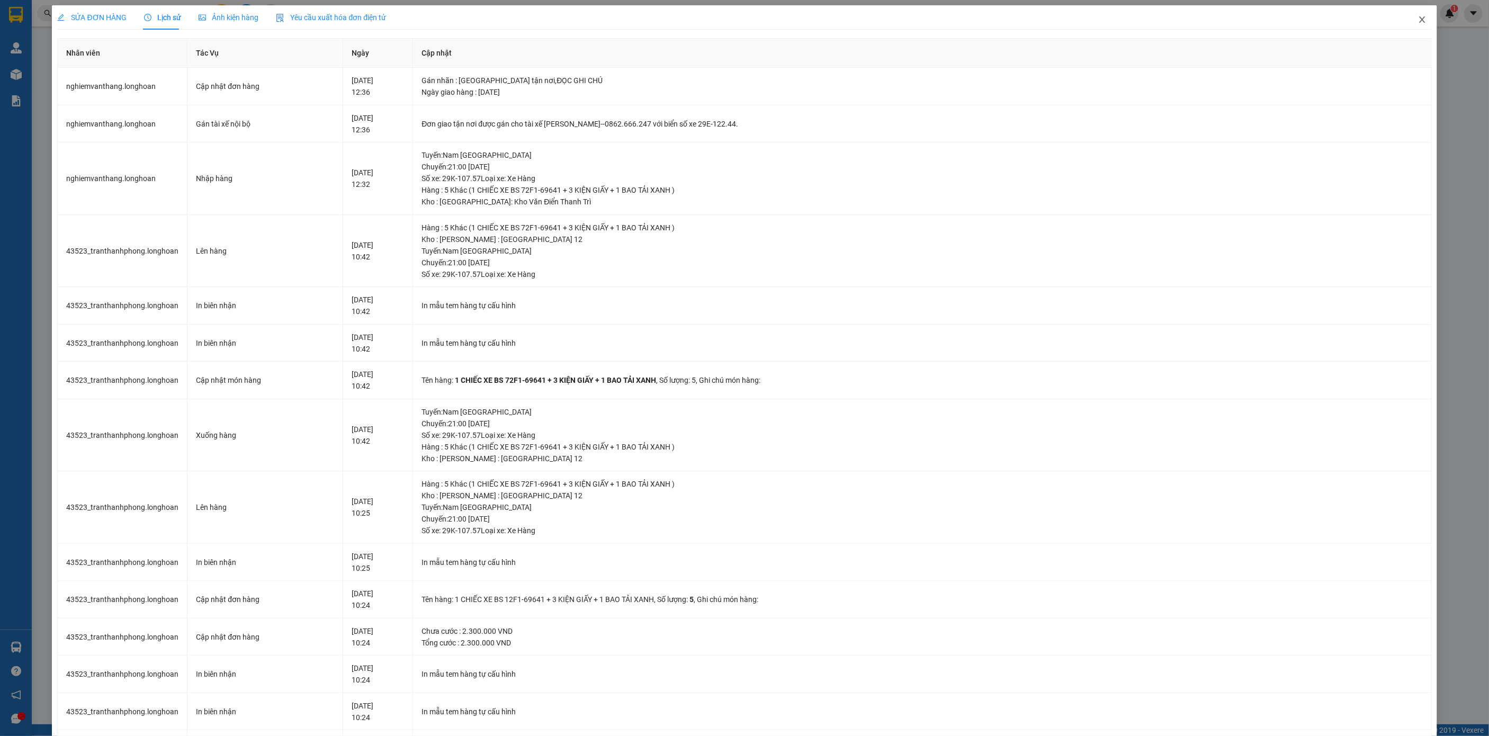
click at [1418, 18] on icon "close" at bounding box center [1422, 19] width 8 height 8
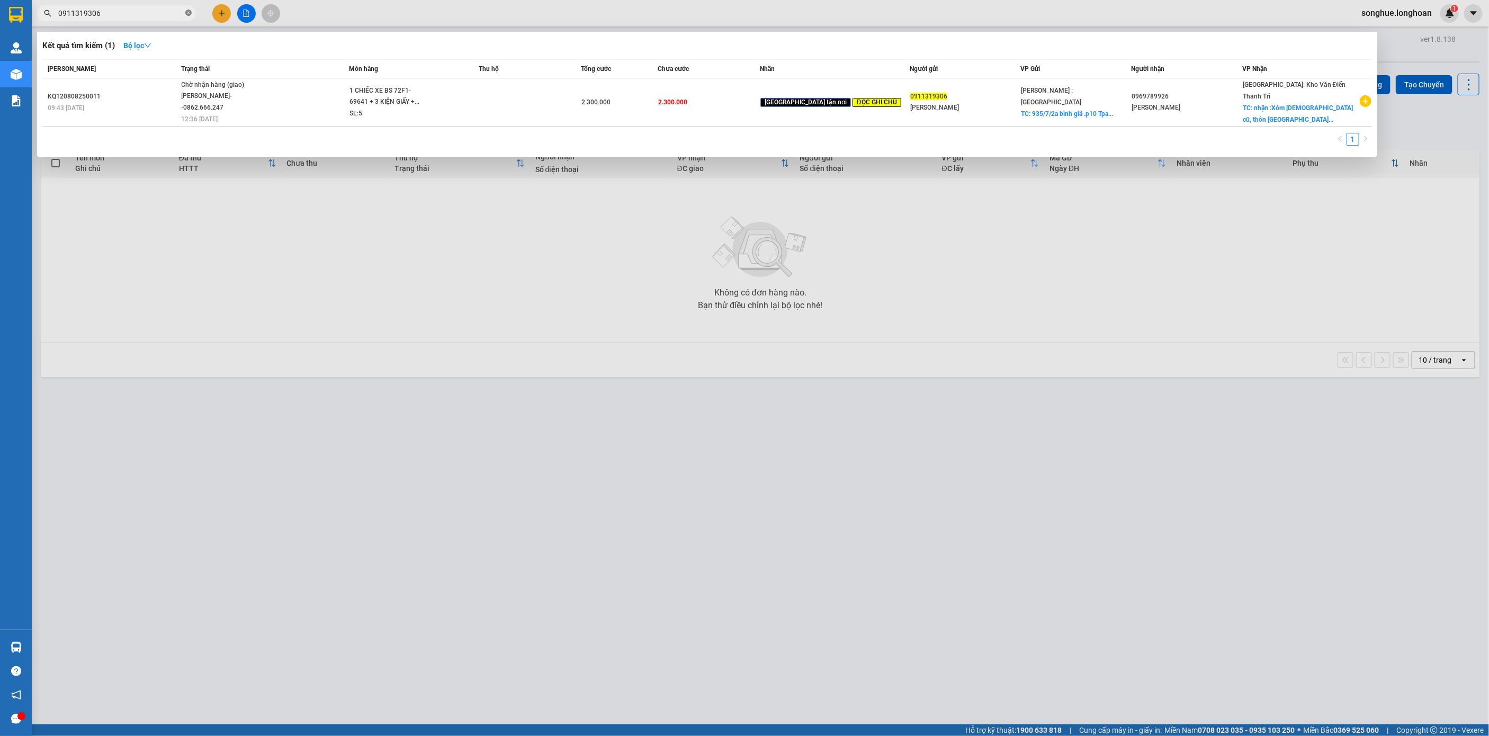
click at [188, 14] on icon "close-circle" at bounding box center [188, 13] width 6 height 6
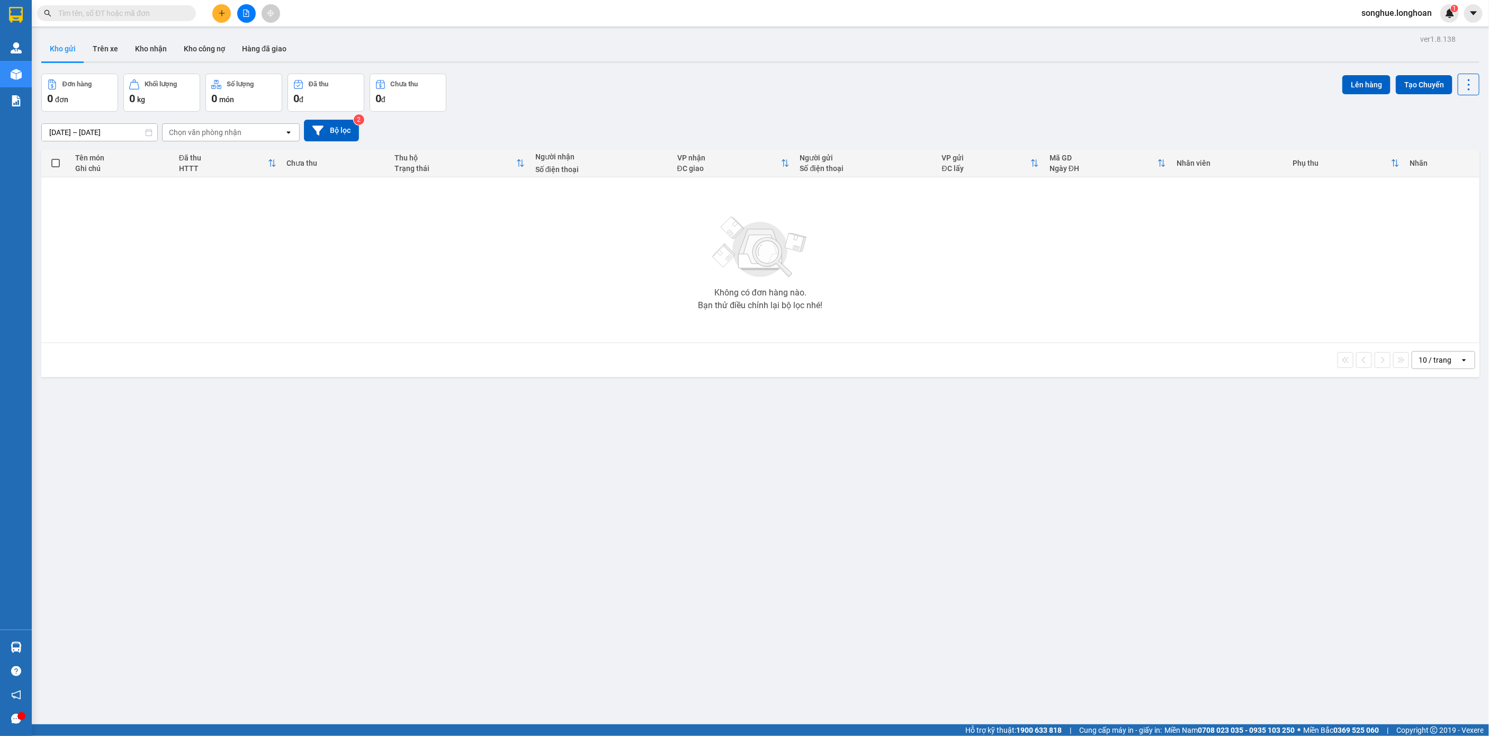
paste input "0942721891"
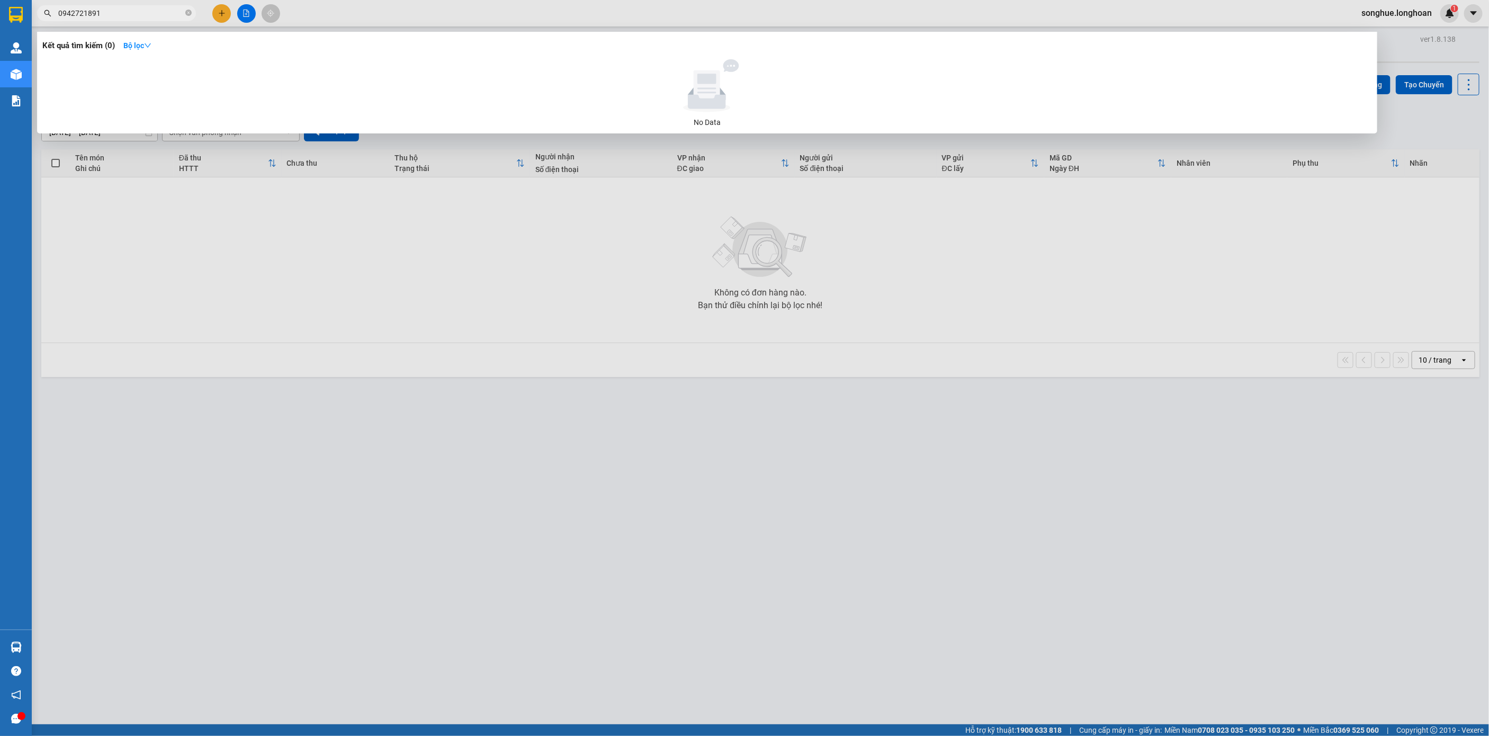
type input "0942721891"
click at [186, 11] on icon "close-circle" at bounding box center [188, 13] width 6 height 6
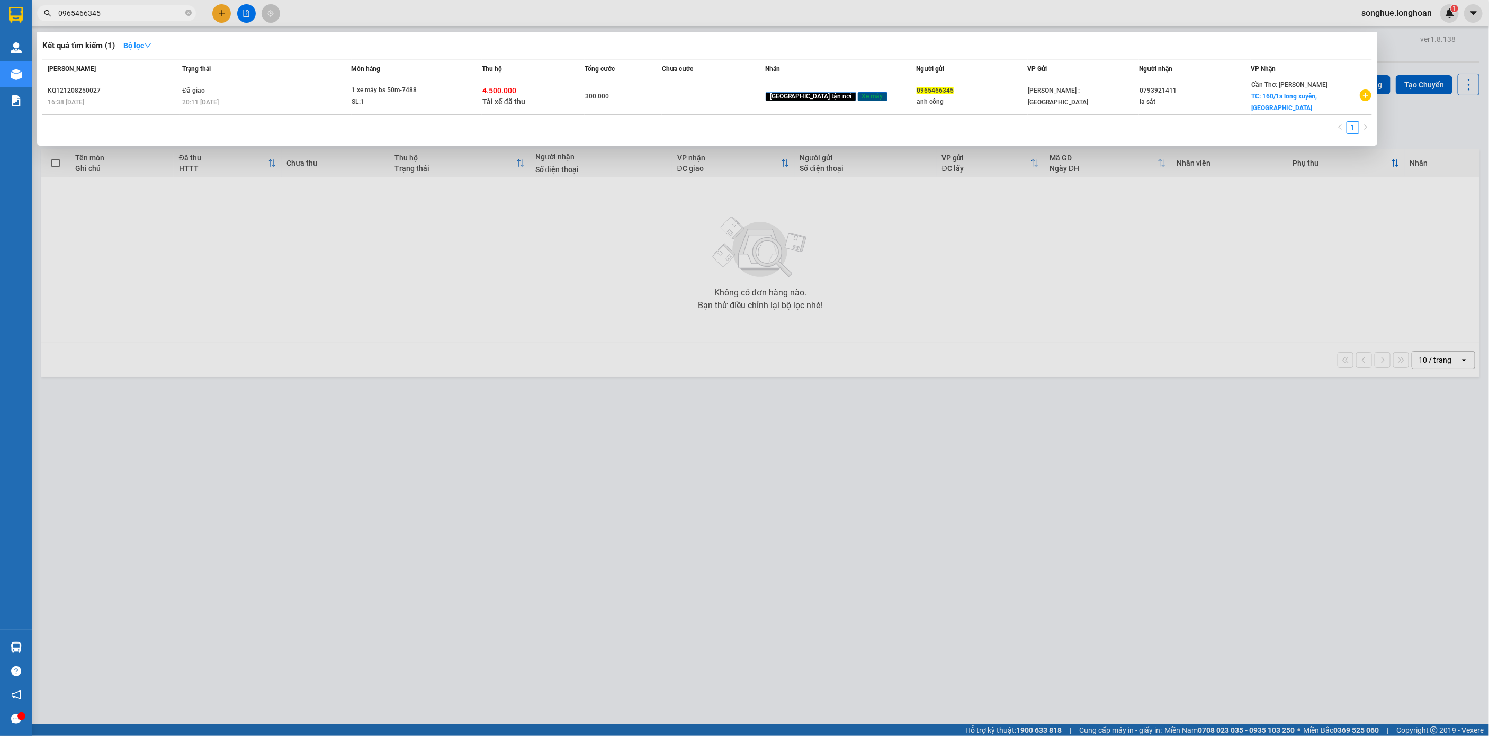
type input "0965466345"
click at [191, 14] on icon "close-circle" at bounding box center [188, 13] width 6 height 6
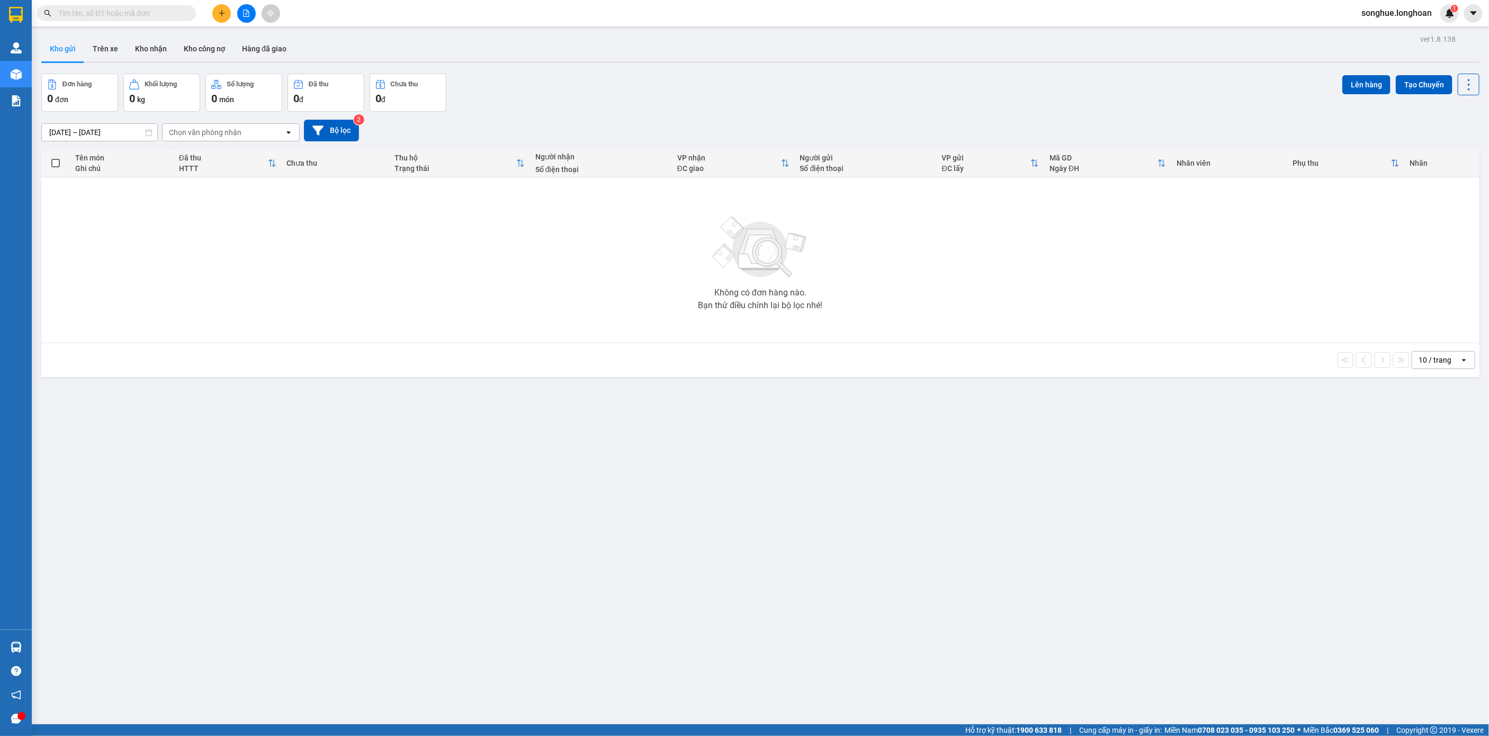
paste input "0365688622"
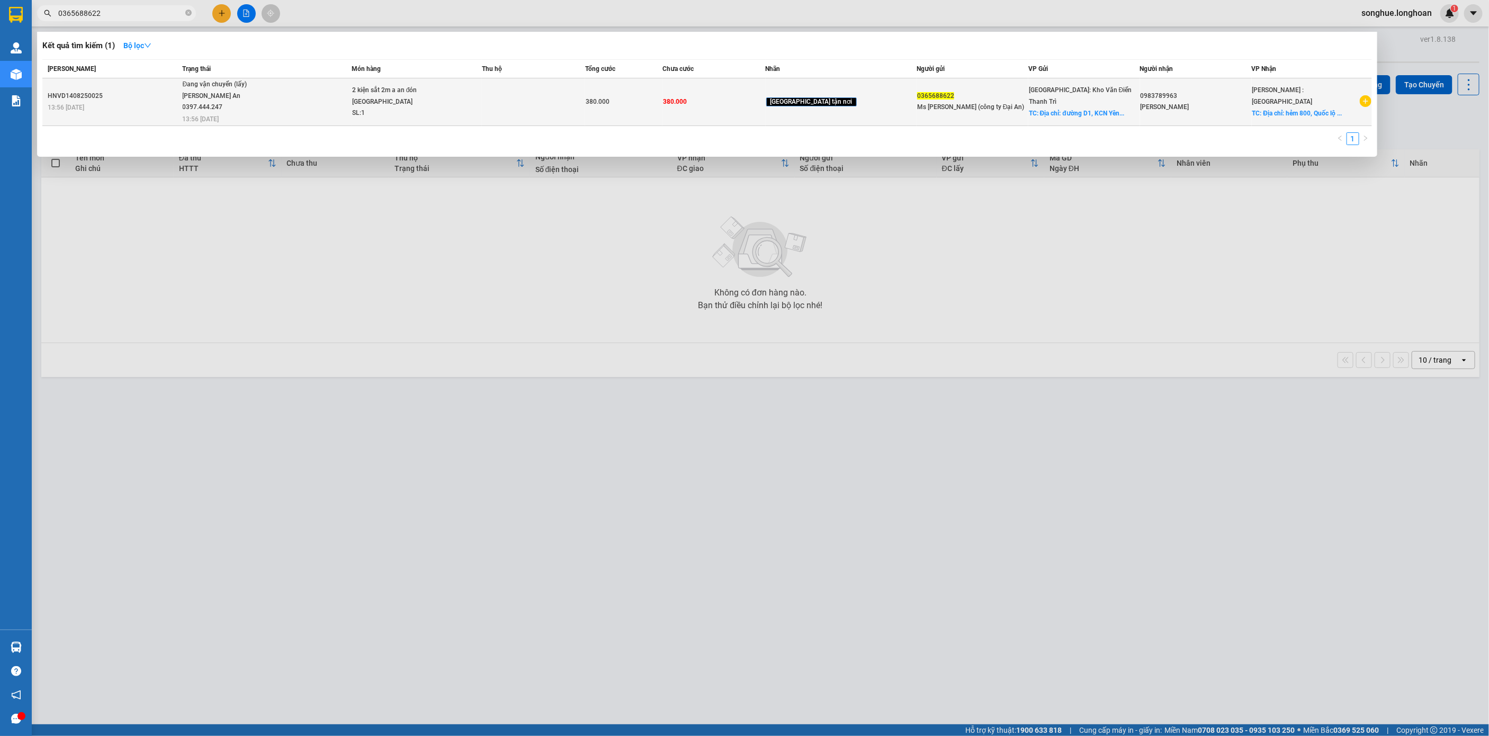
type input "0365688622"
click at [252, 110] on div "[PERSON_NAME] An 0397.444.247" at bounding box center [222, 102] width 79 height 23
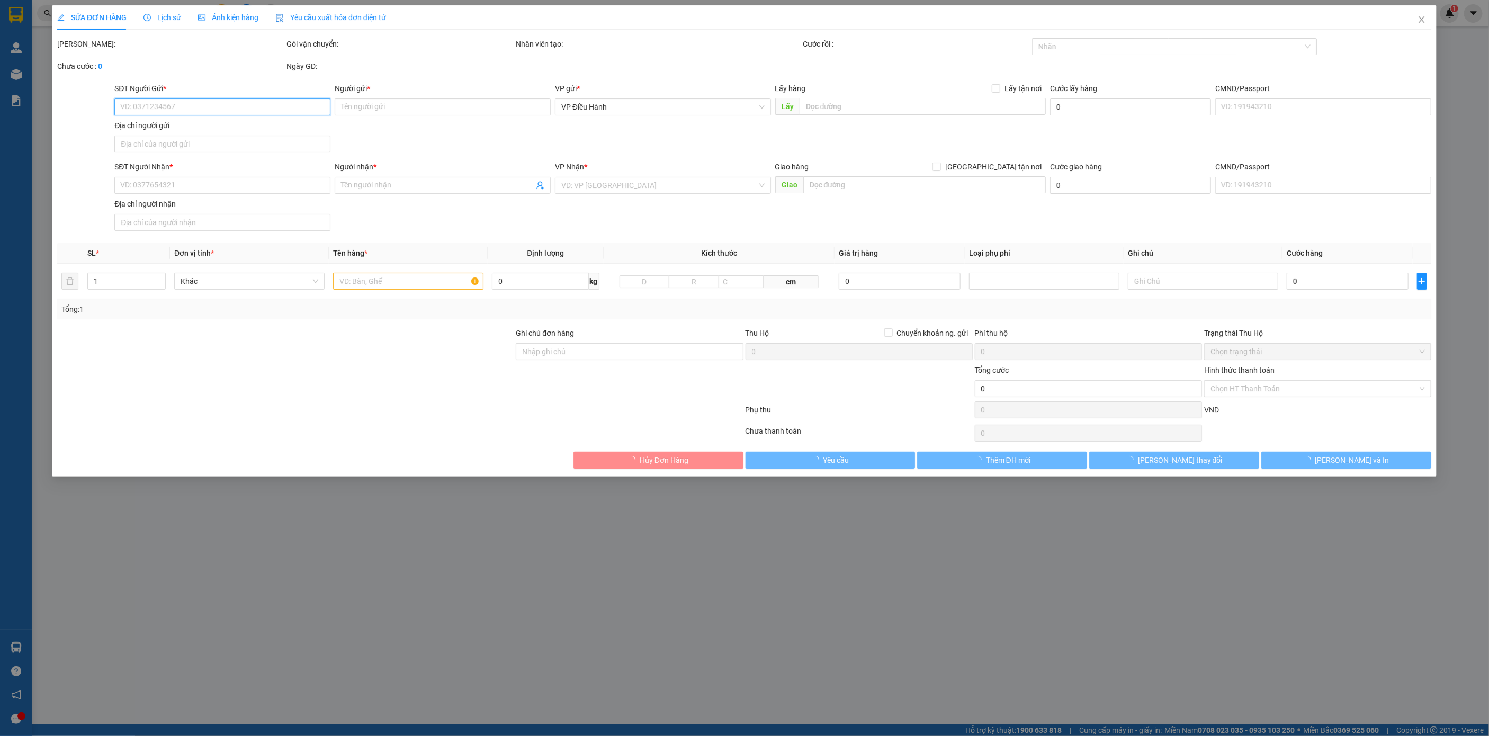
type input "0365688622"
type input "Ms [PERSON_NAME] (công ty Đại An)"
checkbox input "true"
type input "Địa chỉ: đường D1, KCN [GEOGRAPHIC_DATA] 2, xã [GEOGRAPHIC_DATA], [GEOGRAPHIC_D…"
type input "0983789963"
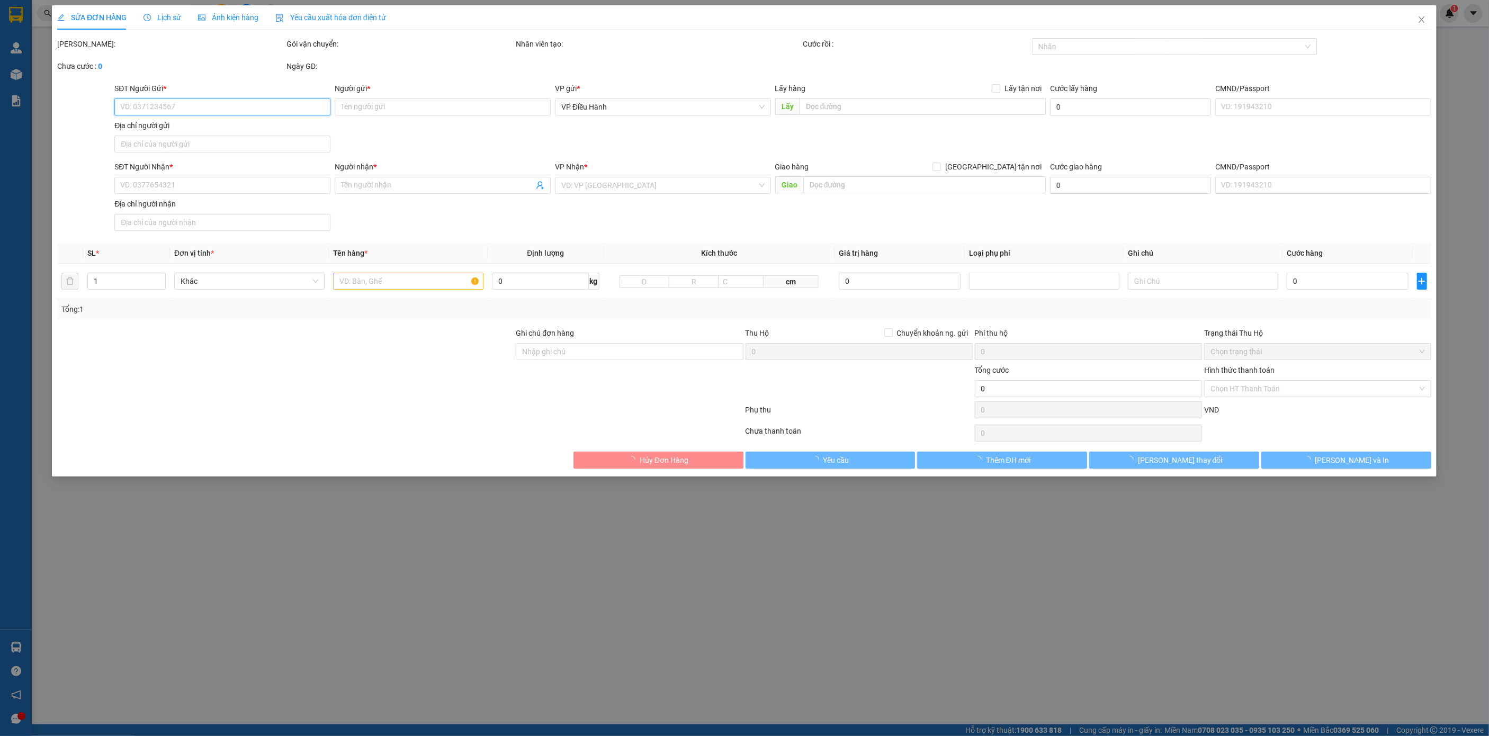
type input "[PERSON_NAME]"
checkbox input "true"
type input "Địa chỉ: hẻm 800, Quốc lộ 1A, [GEOGRAPHIC_DATA], [GEOGRAPHIC_DATA], [GEOGRAPHIC…"
type input "380.000"
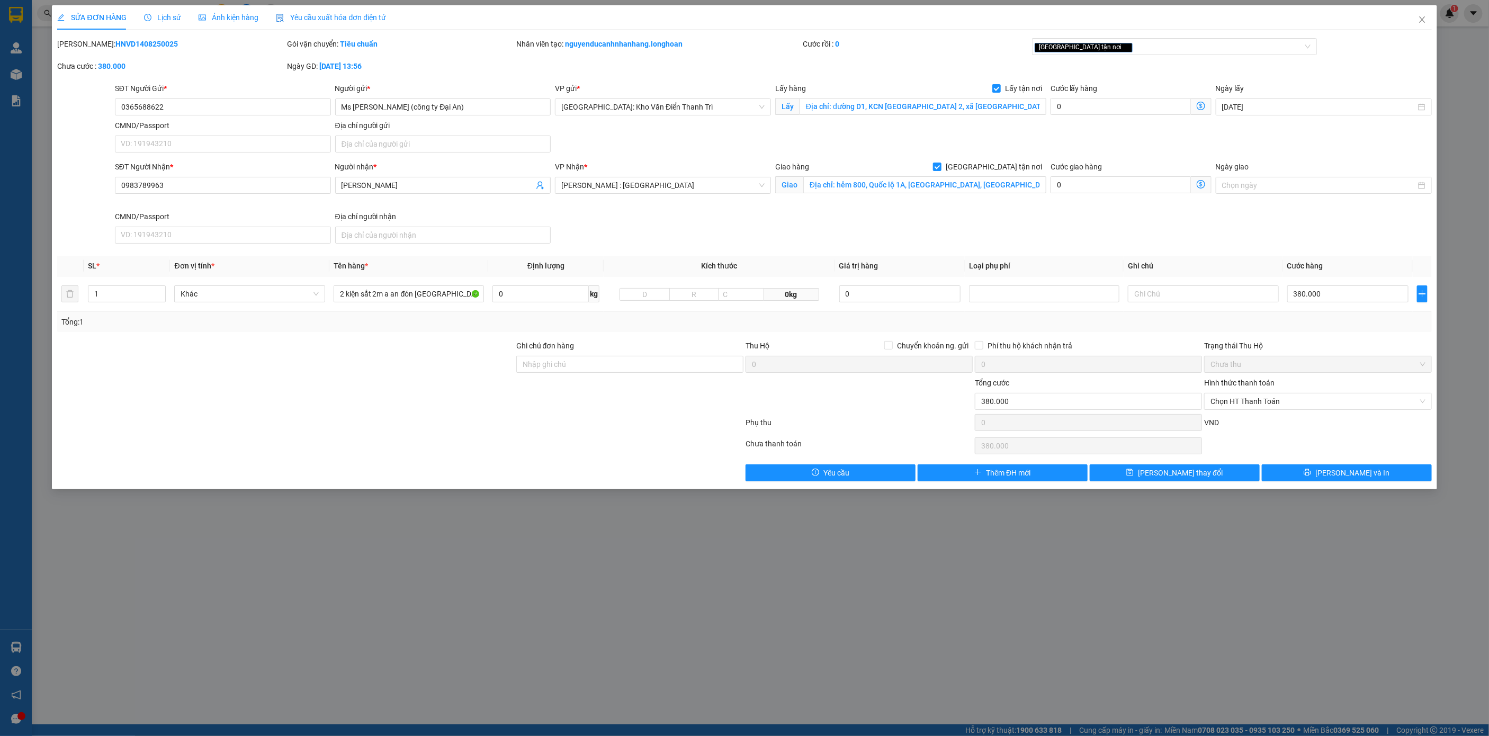
click at [180, 14] on span "Lịch sử" at bounding box center [163, 17] width 38 height 8
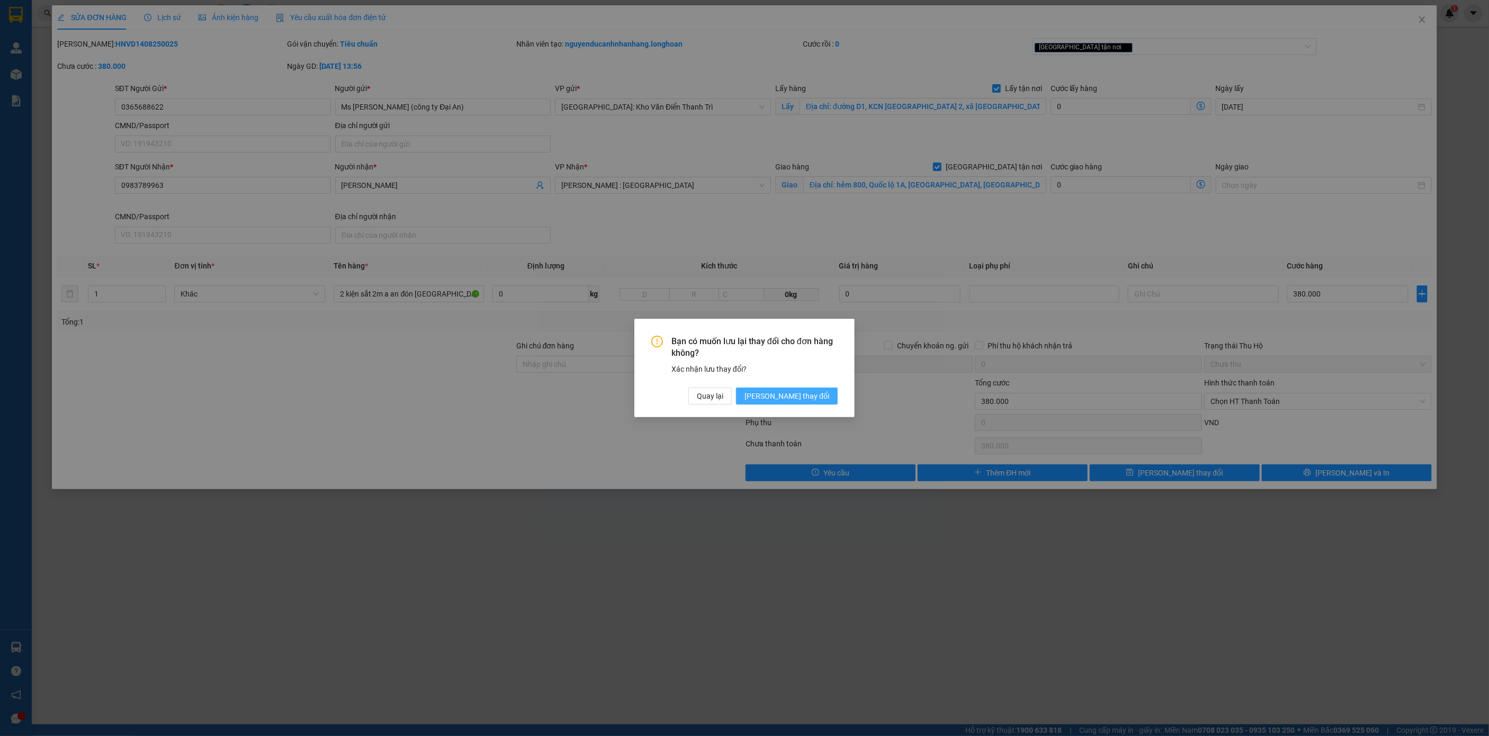
click at [798, 396] on span "[PERSON_NAME] thay đổi" at bounding box center [787, 396] width 85 height 12
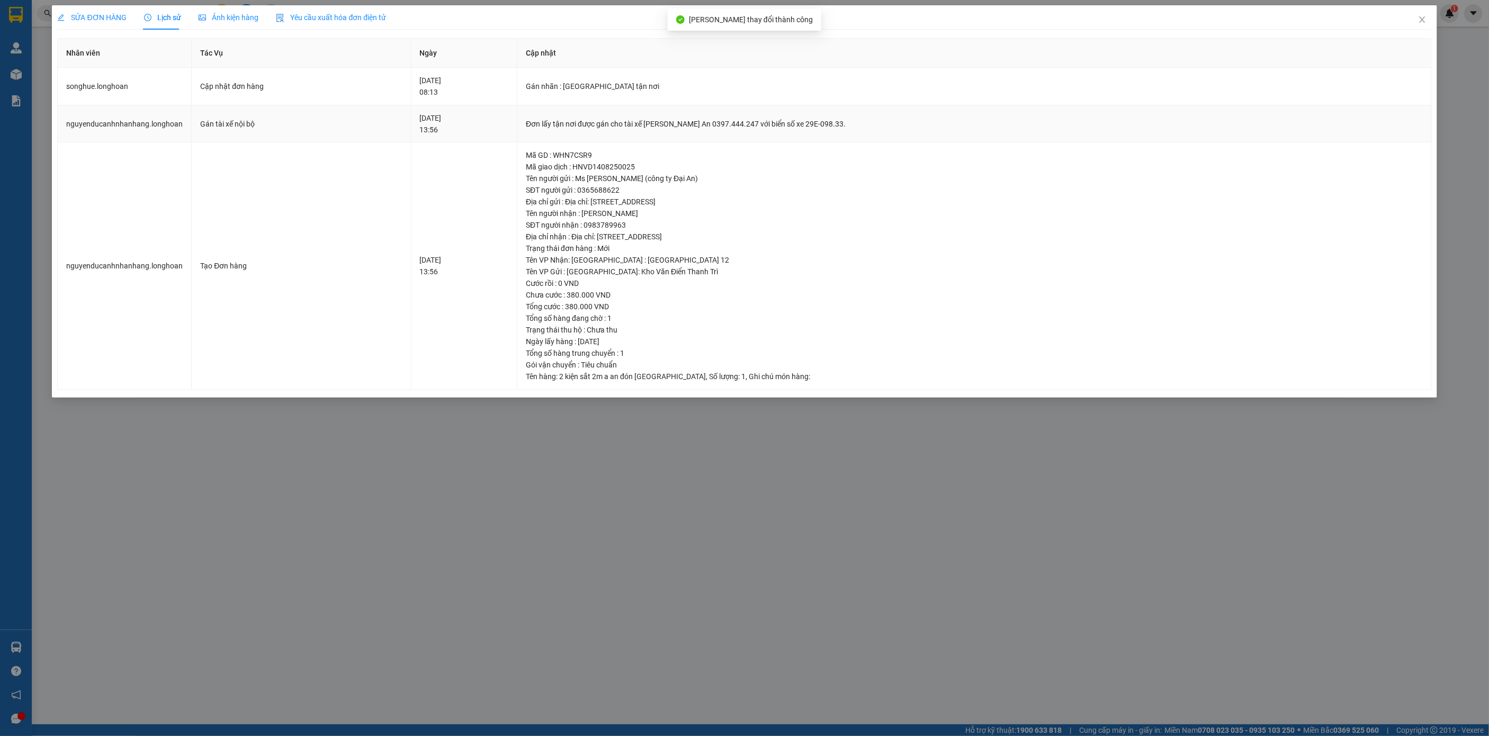
click at [750, 132] on td "Đơn lấy tận nơi được gán cho tài xế [PERSON_NAME] An 0397.444.247 với biển số x…" at bounding box center [974, 124] width 914 height 38
copy div "Đơn lấy tận nơi được gán cho tài xế [PERSON_NAME] An 0397.444.247 với biển số x…"
click at [1424, 14] on span "Close" at bounding box center [1423, 20] width 30 height 30
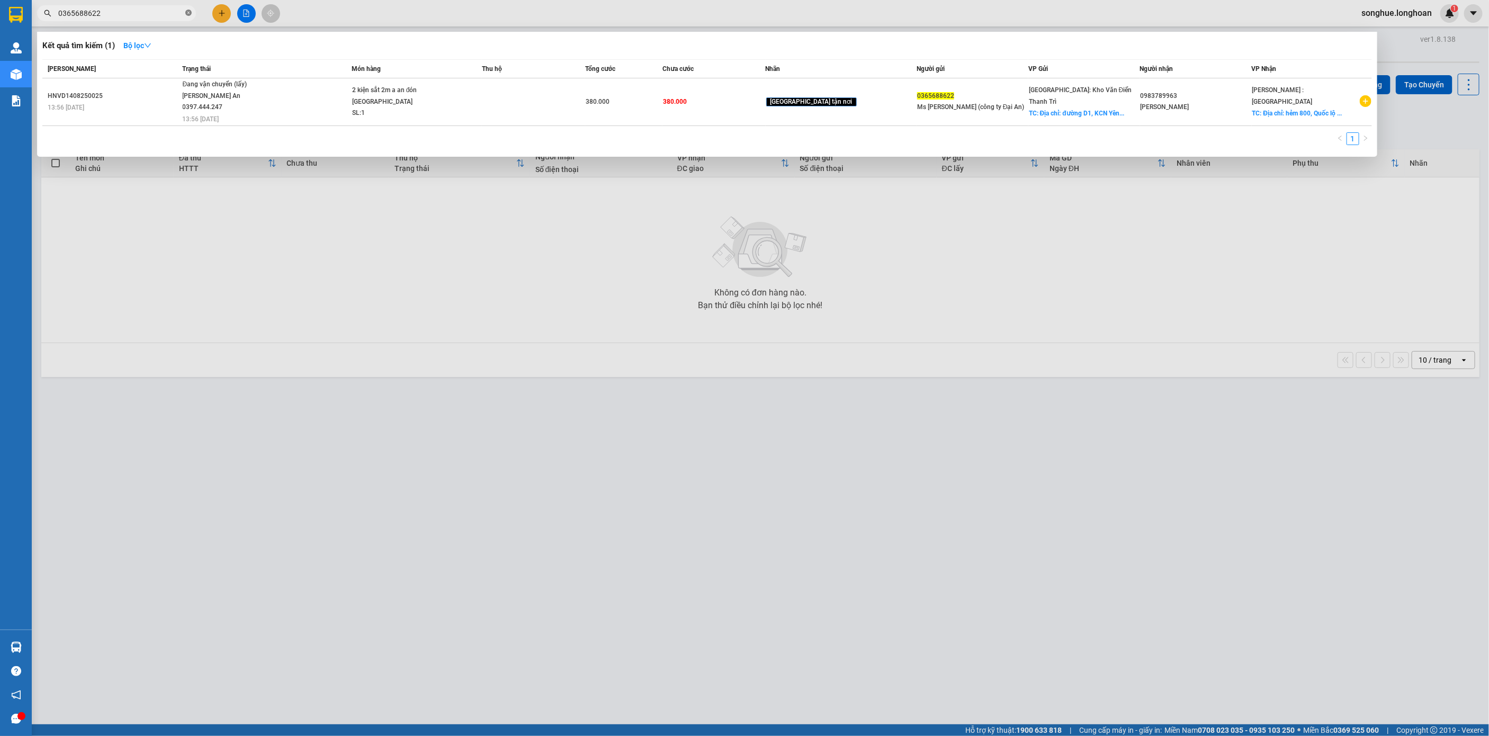
click at [191, 14] on icon "close-circle" at bounding box center [188, 13] width 6 height 6
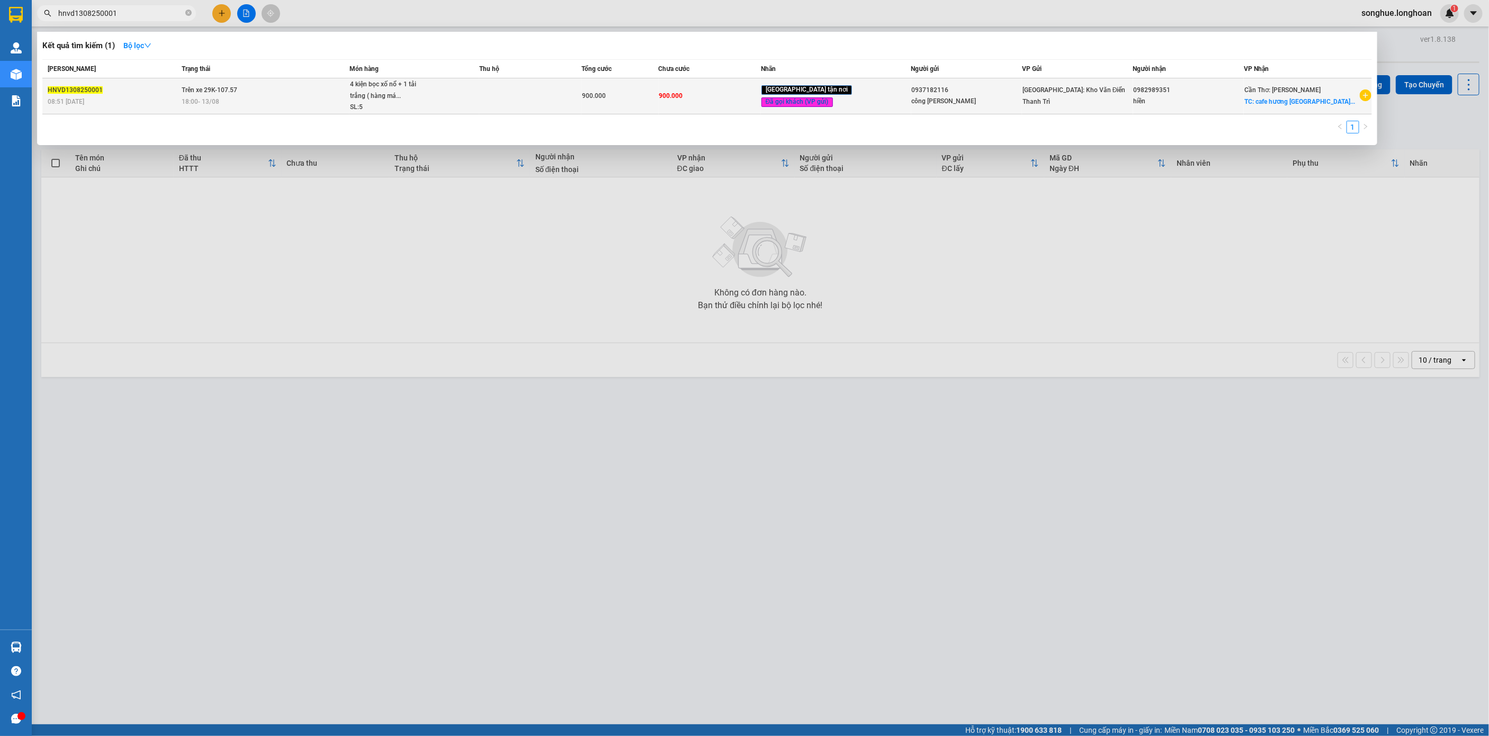
type input "hnvd1308250001"
click at [479, 91] on span "4 kiện bọc xố nổ + 1 tải trắng ( hàng má... SL: 5" at bounding box center [414, 96] width 129 height 34
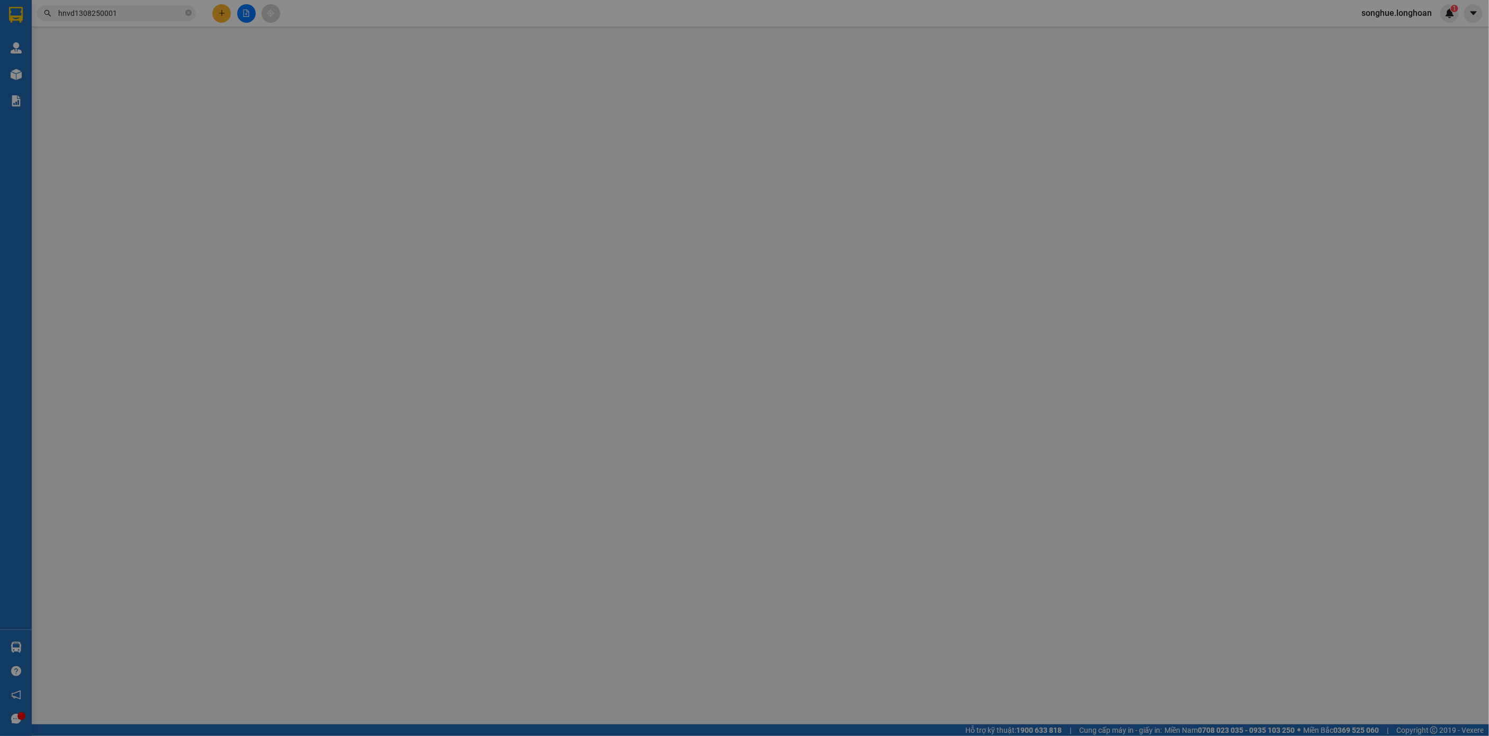
type input "0937182116"
type input "công [PERSON_NAME]"
type input "0982989351"
type input "hiền"
checkbox input "true"
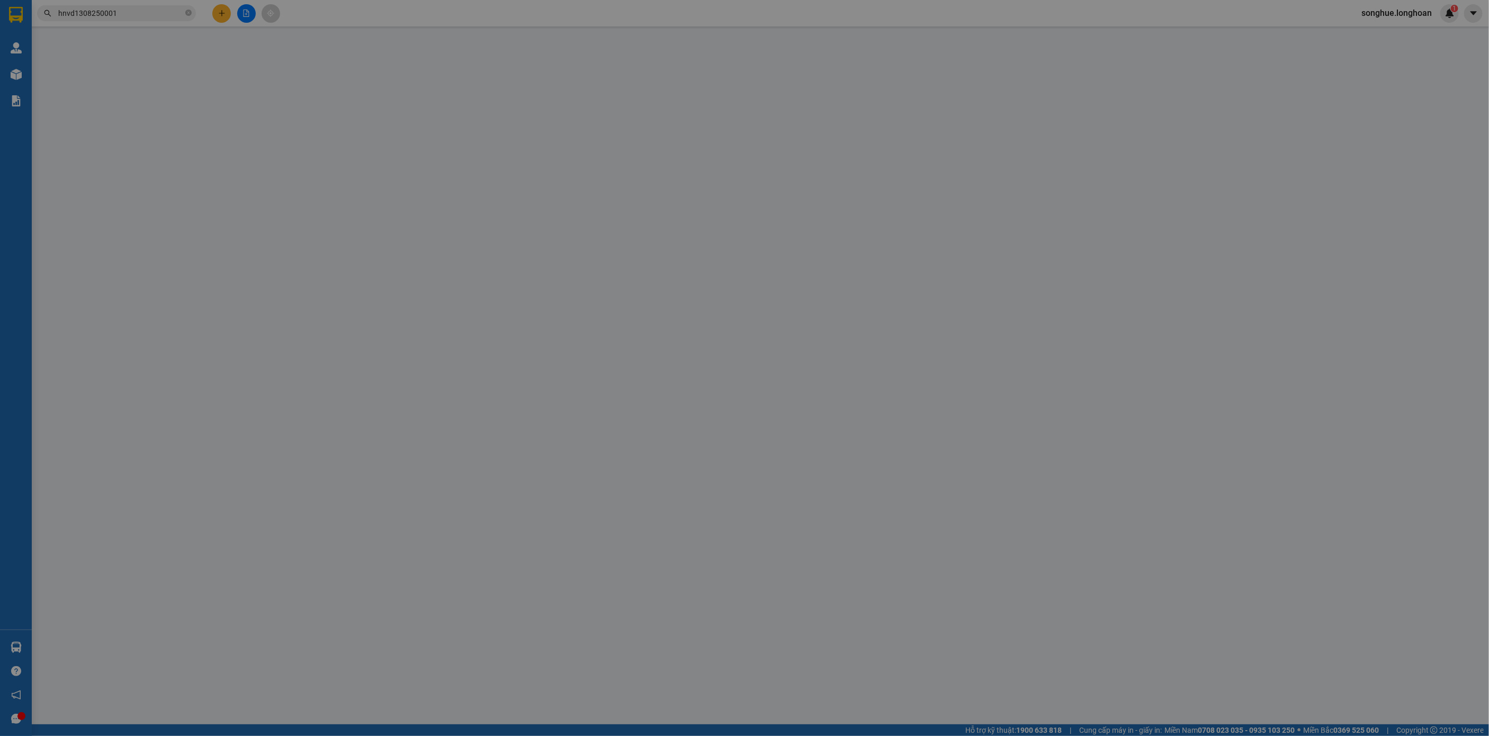
type input "cafe hương việt [GEOGRAPHIC_DATA]"
type input "hàng giao nguyên kiện, hư vỡ ko đền"
type input "900.000"
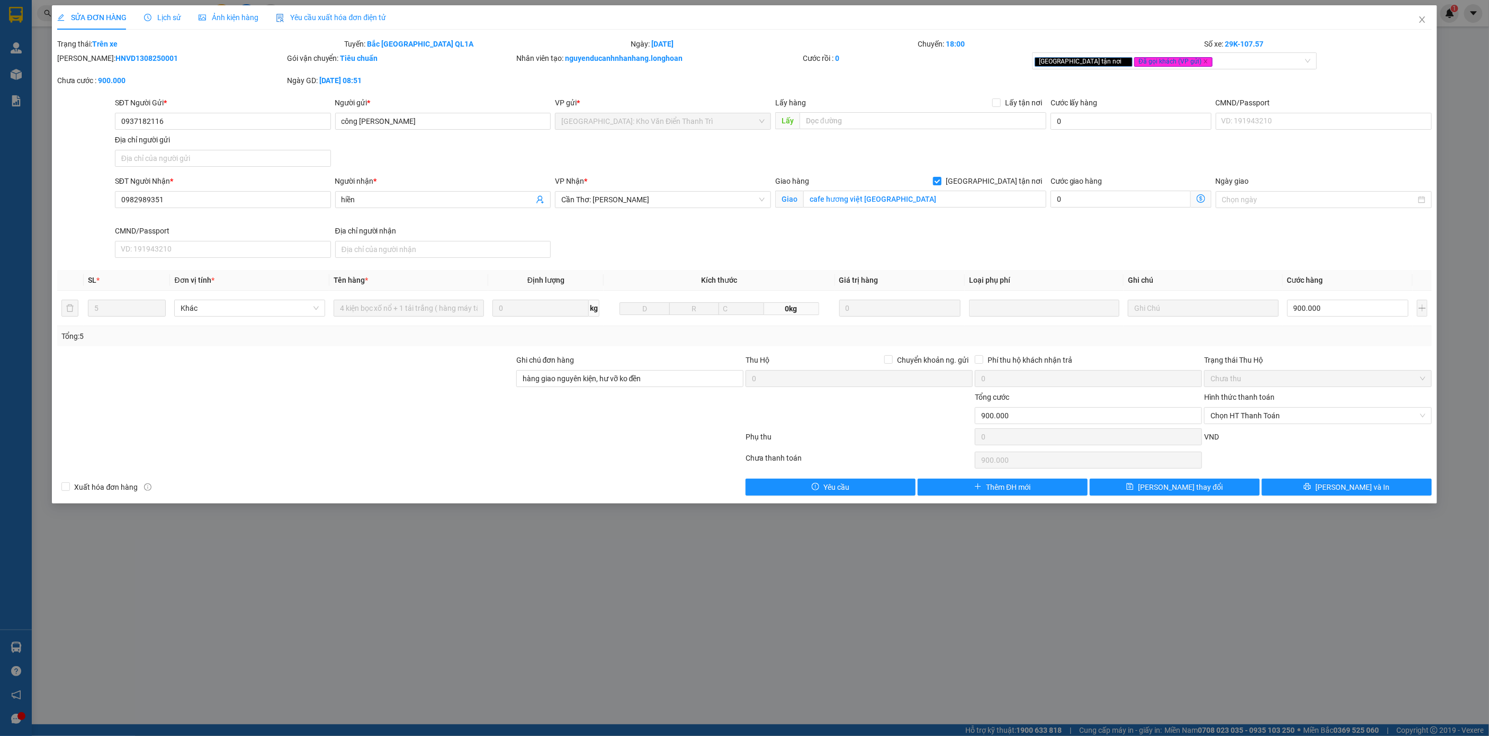
click at [137, 65] on div "[PERSON_NAME]: HNVD1308250001" at bounding box center [170, 63] width 229 height 22
click at [137, 64] on div "[PERSON_NAME]: HNVD1308250001" at bounding box center [170, 63] width 229 height 22
copy b "HNVD1308250001"
